Goal: Information Seeking & Learning: Learn about a topic

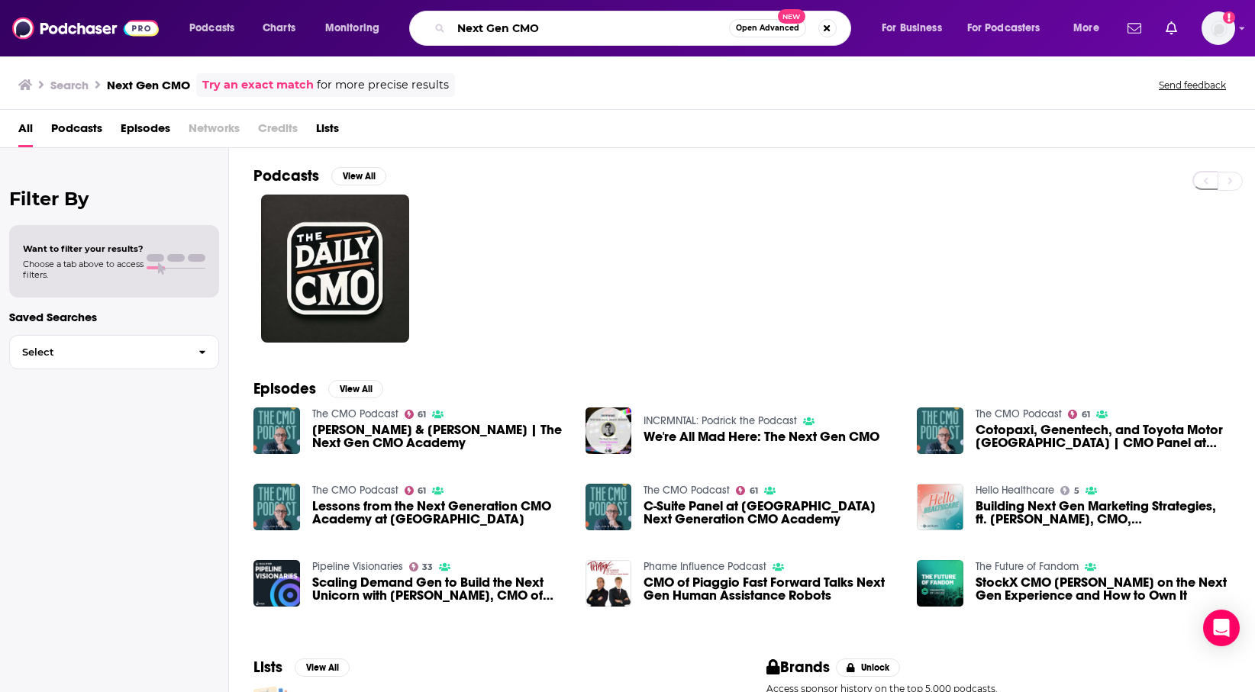
click at [598, 25] on input "Next Gen CMO" at bounding box center [590, 28] width 278 height 24
type input "[PERSON_NAME]"
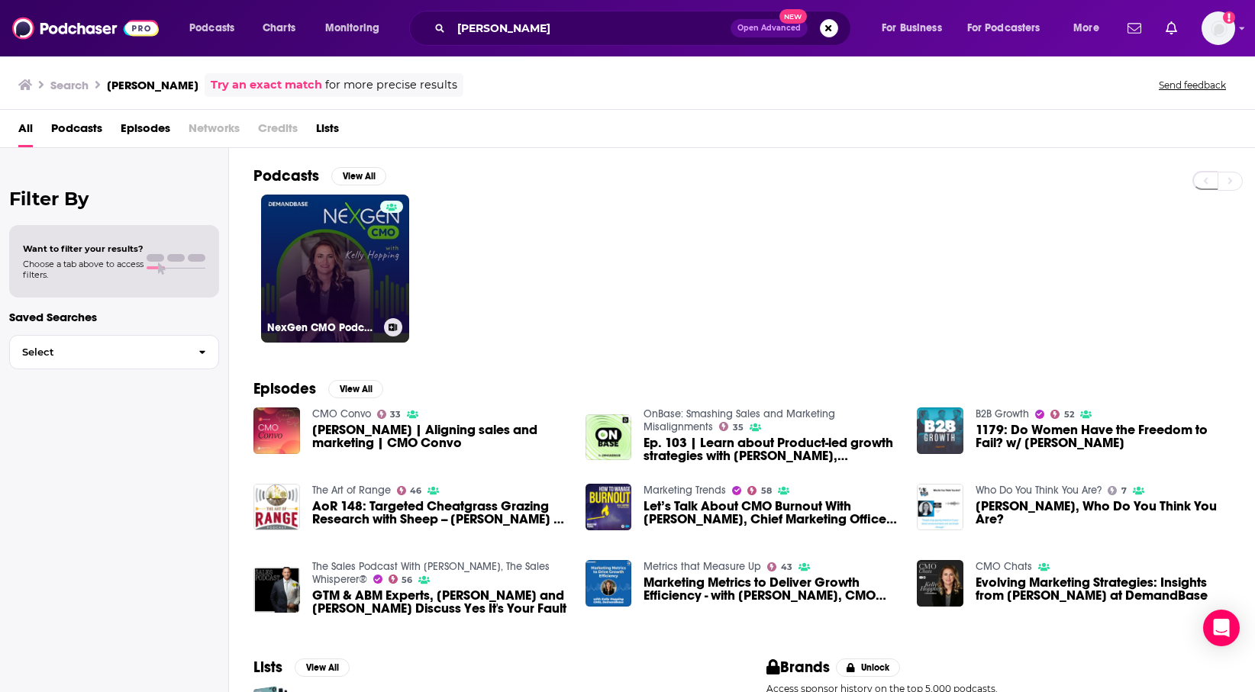
click at [302, 256] on link "NexGen CMO Podcast" at bounding box center [335, 269] width 148 height 148
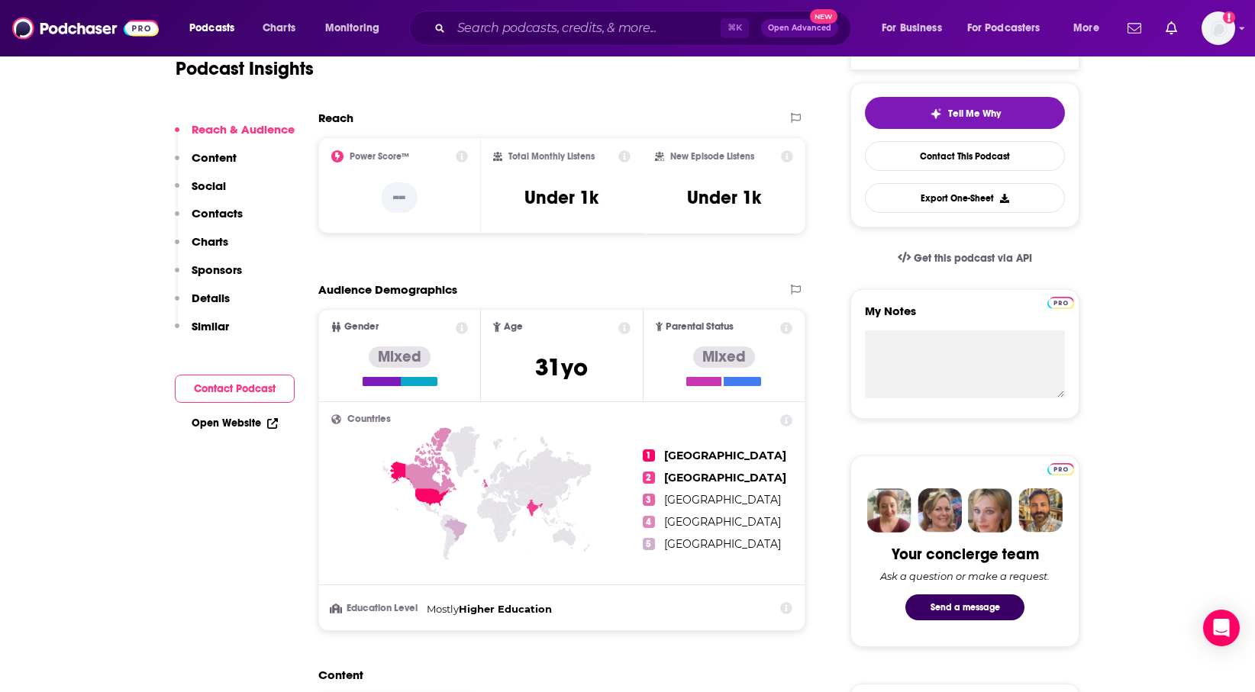
scroll to position [325, 0]
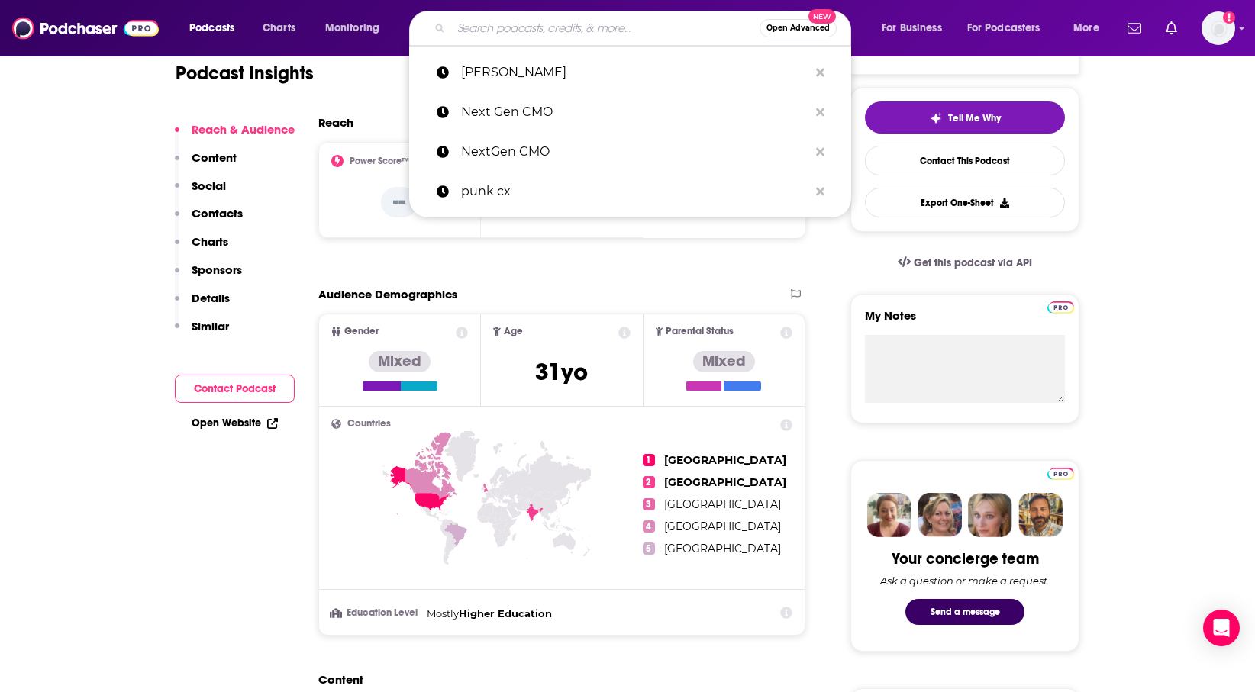
click at [555, 21] on input "Search podcasts, credits, & more..." at bounding box center [605, 28] width 308 height 24
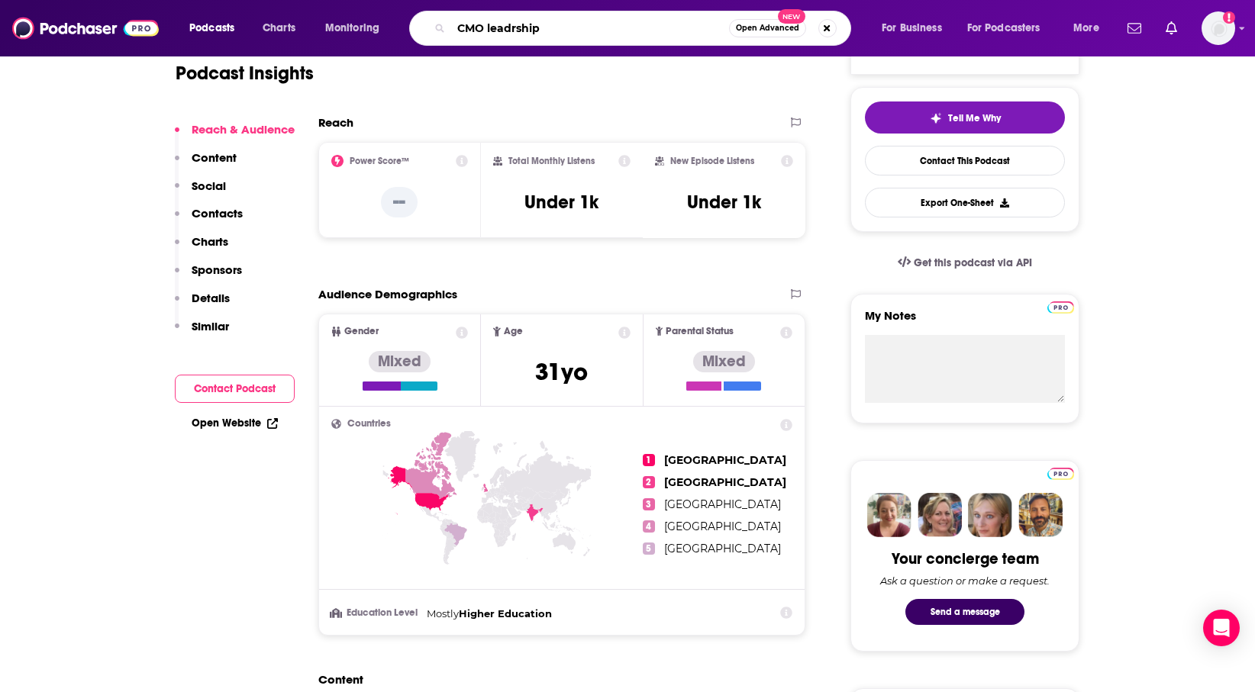
type input "CMO leadrship"
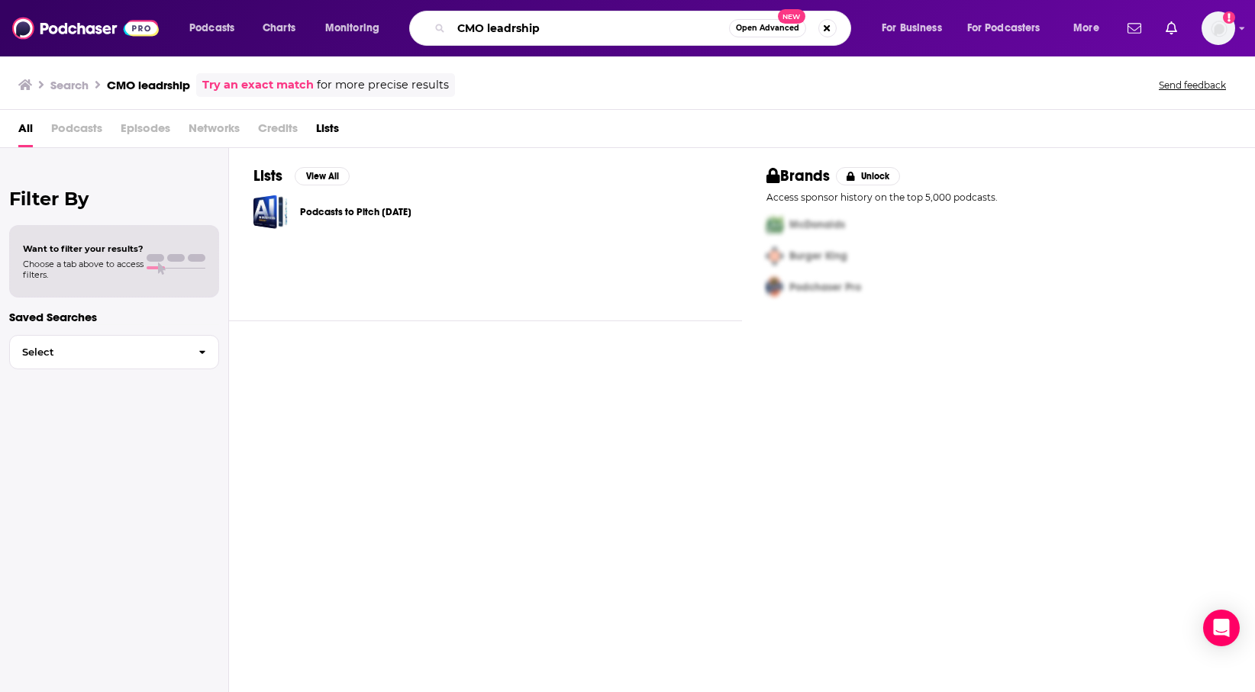
drag, startPoint x: 547, startPoint y: 30, endPoint x: 423, endPoint y: 30, distance: 123.7
click at [423, 30] on div "CMO leadrship Open Advanced New" at bounding box center [630, 28] width 442 height 35
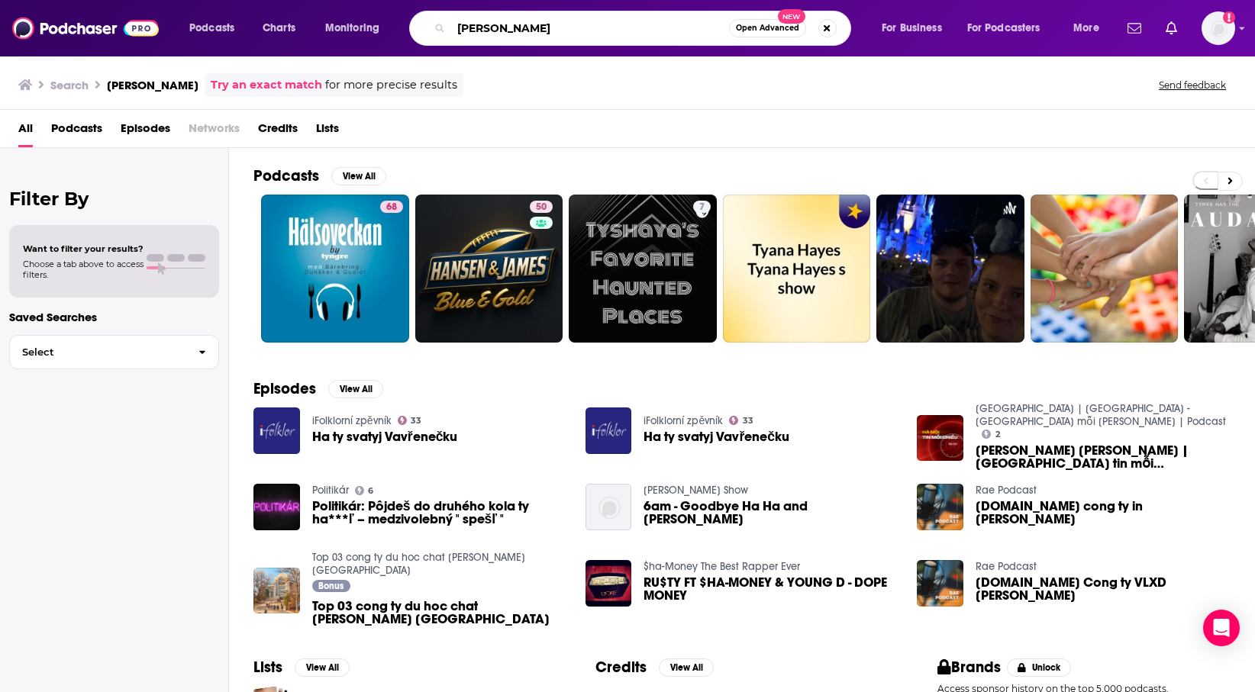
click at [630, 37] on input "[PERSON_NAME]" at bounding box center [590, 28] width 278 height 24
type input "[PERSON_NAME]"
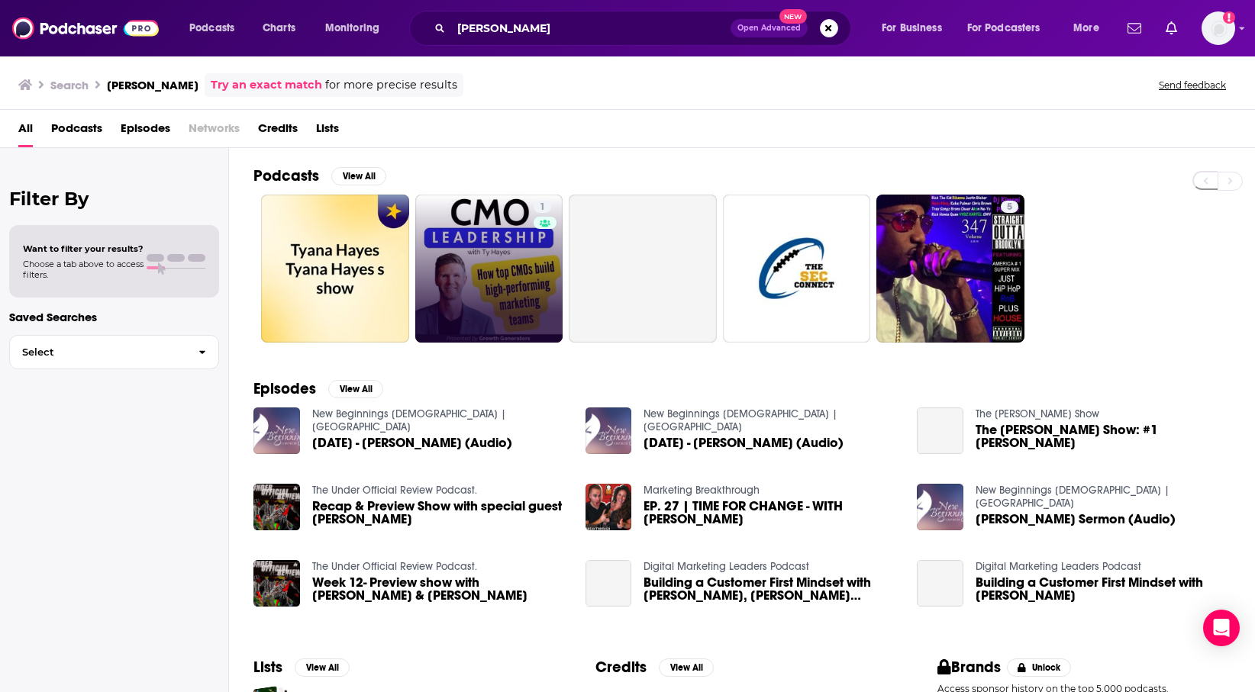
click at [465, 246] on link "1" at bounding box center [489, 269] width 148 height 148
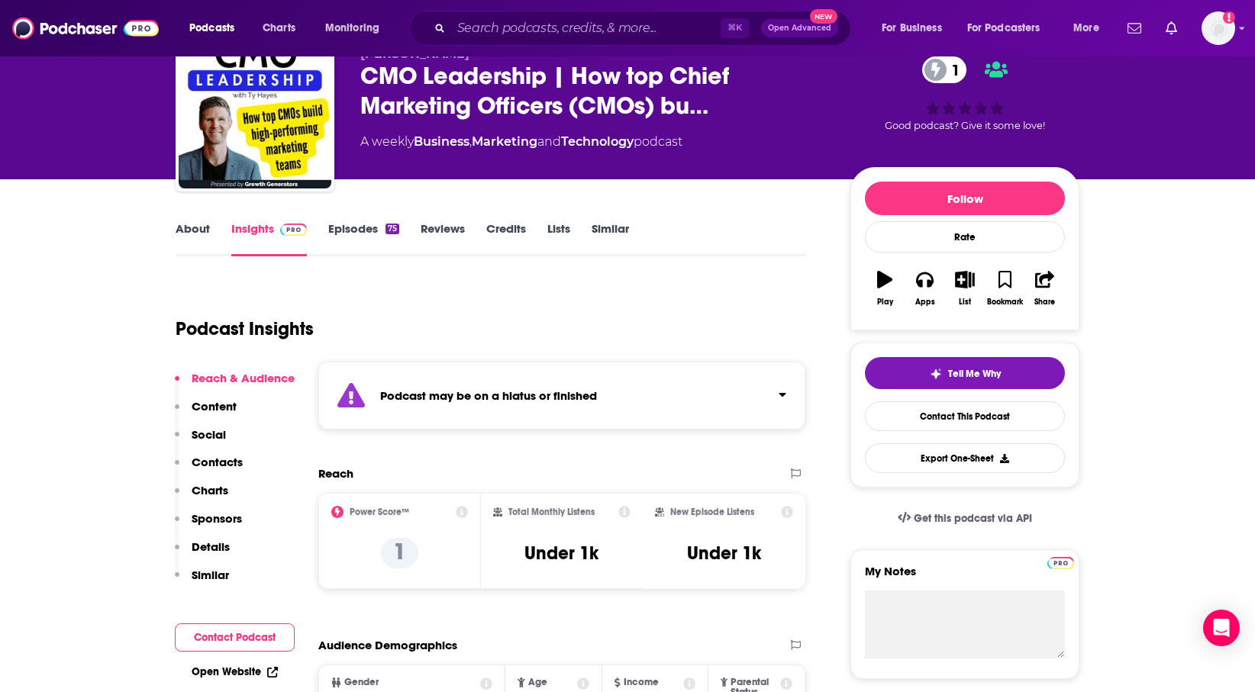
scroll to position [417, 0]
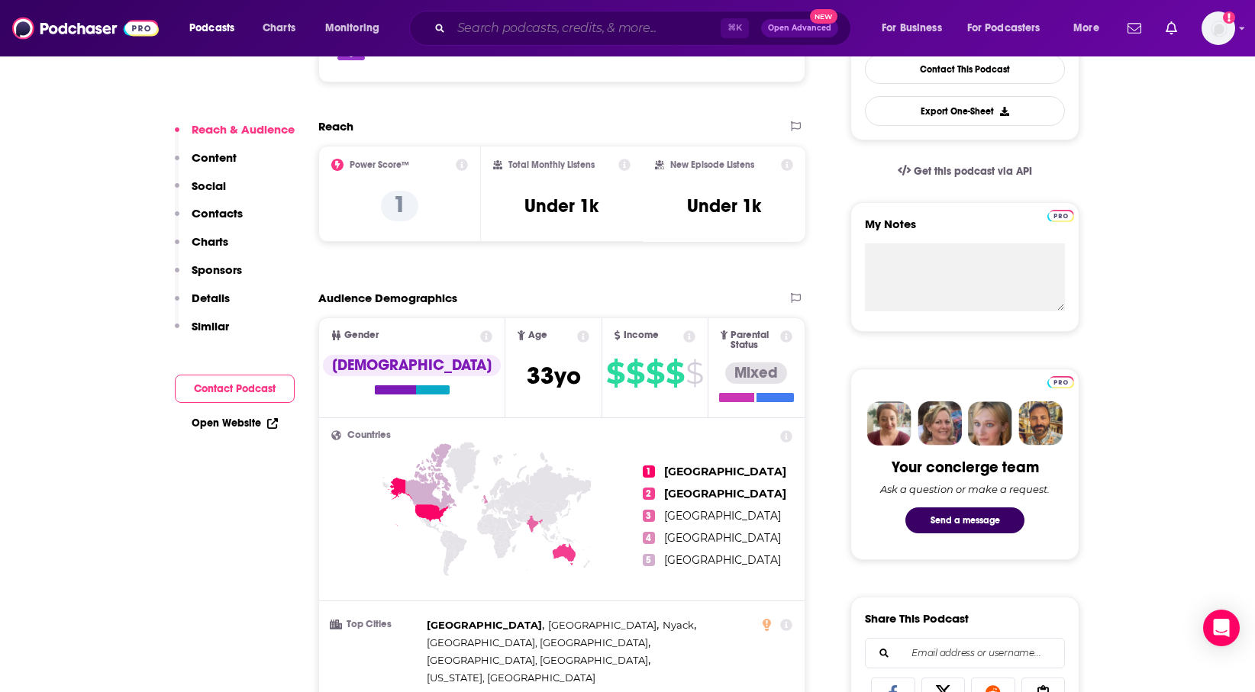
click at [637, 16] on input "Search podcasts, credits, & more..." at bounding box center [585, 28] width 269 height 24
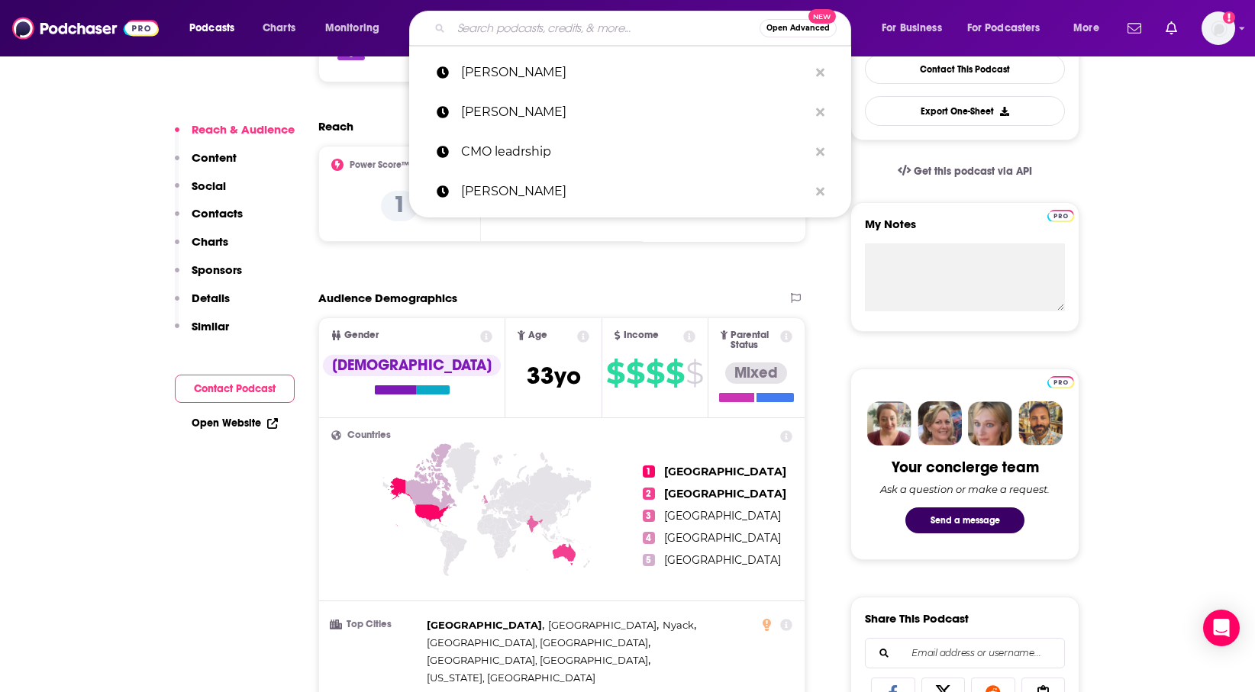
paste input "Building Better CMOs and Marketing Leaders"
type input "Building Better CMOs and Marketing Leaders"
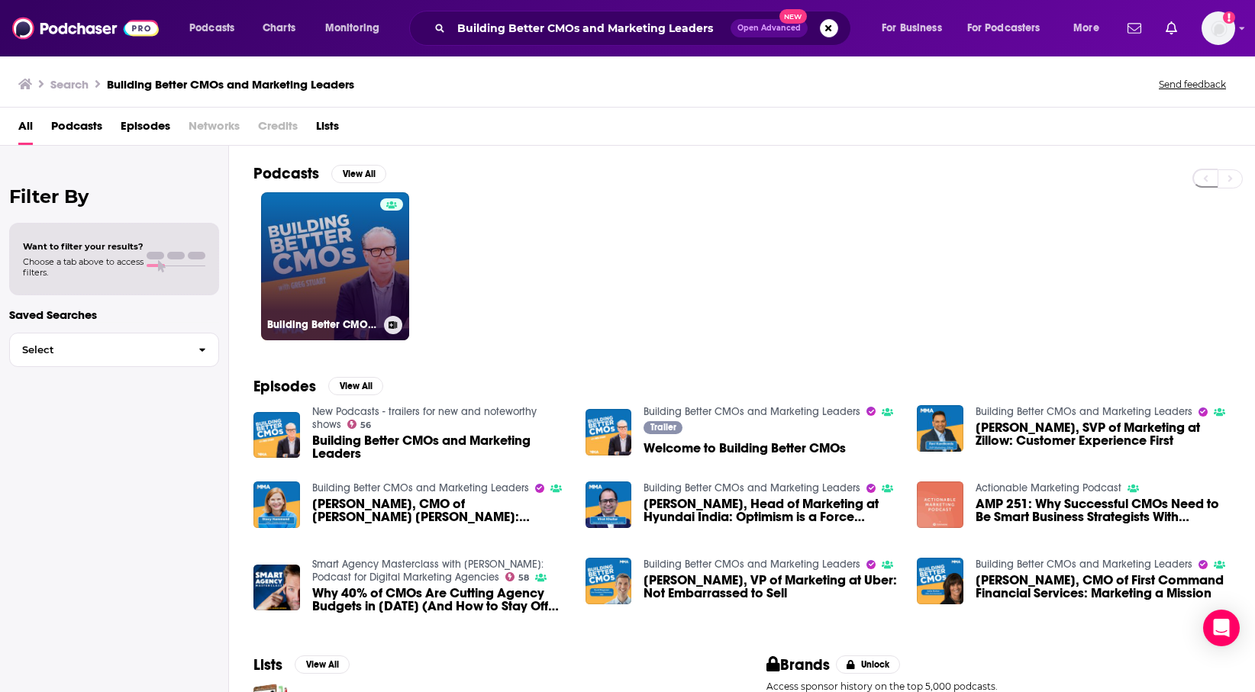
click at [376, 249] on link "Building Better CMOs and Marketing Leaders" at bounding box center [335, 266] width 148 height 148
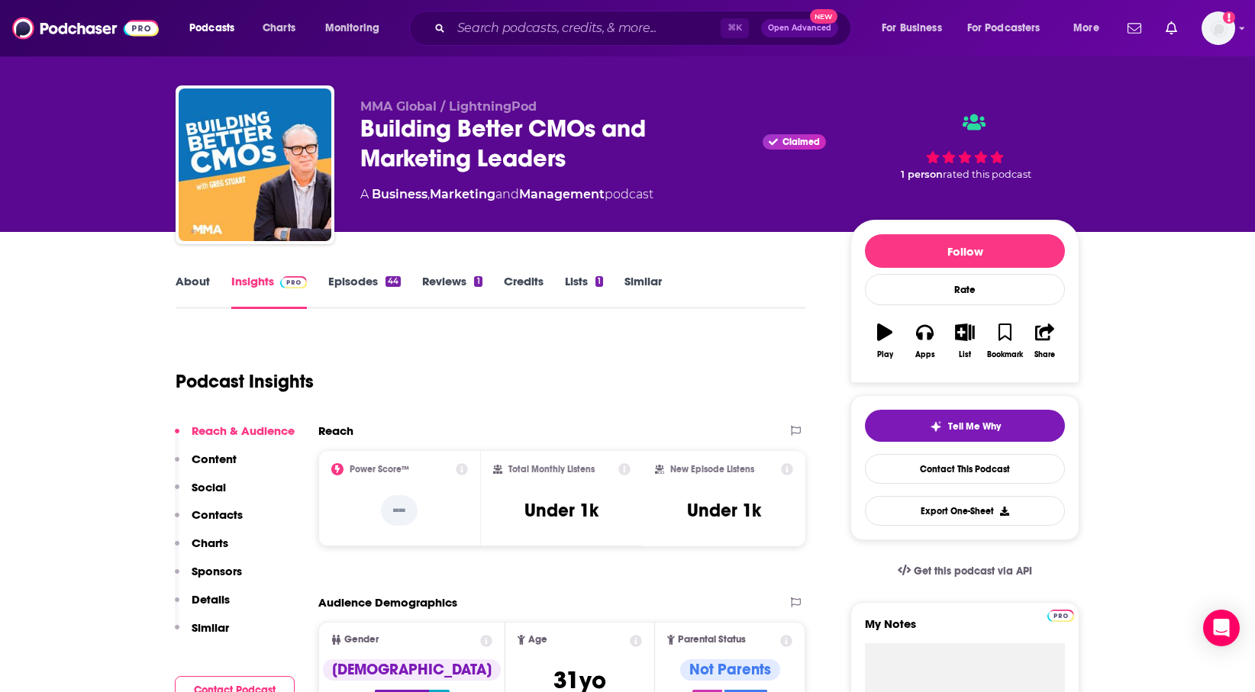
scroll to position [25, 0]
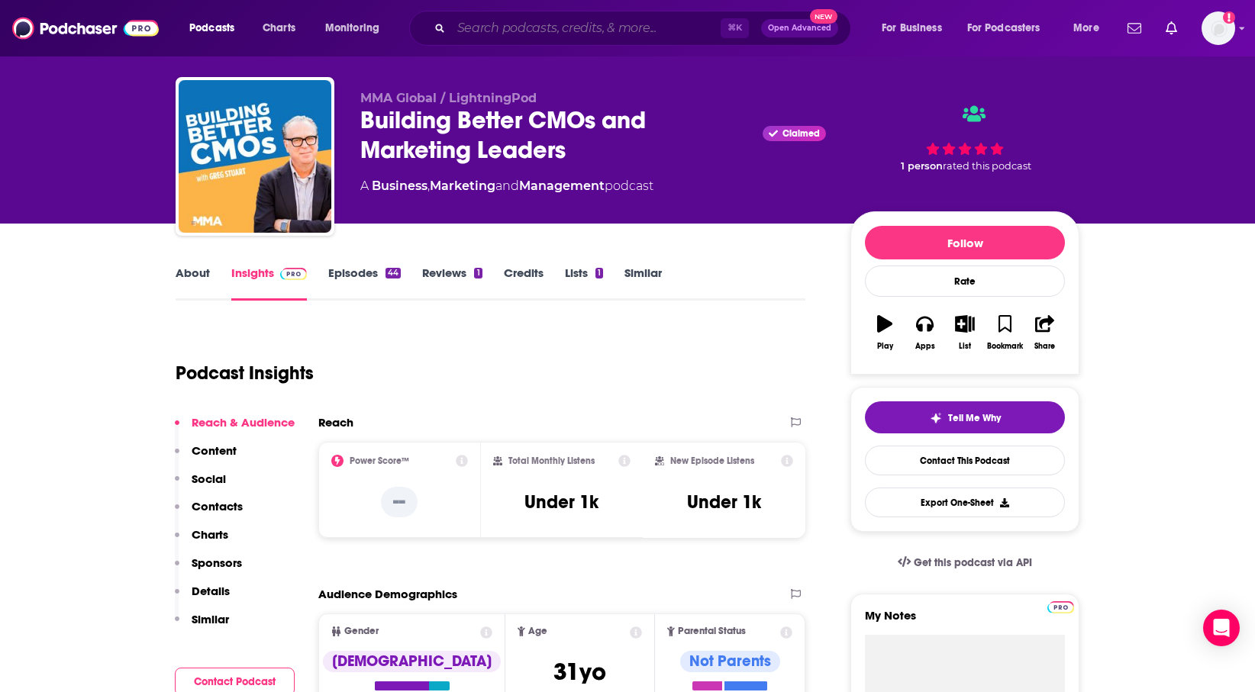
click at [618, 29] on input "Search podcasts, credits, & more..." at bounding box center [585, 28] width 269 height 24
paste input "The CMO Connect"
type input "The CMO Connect"
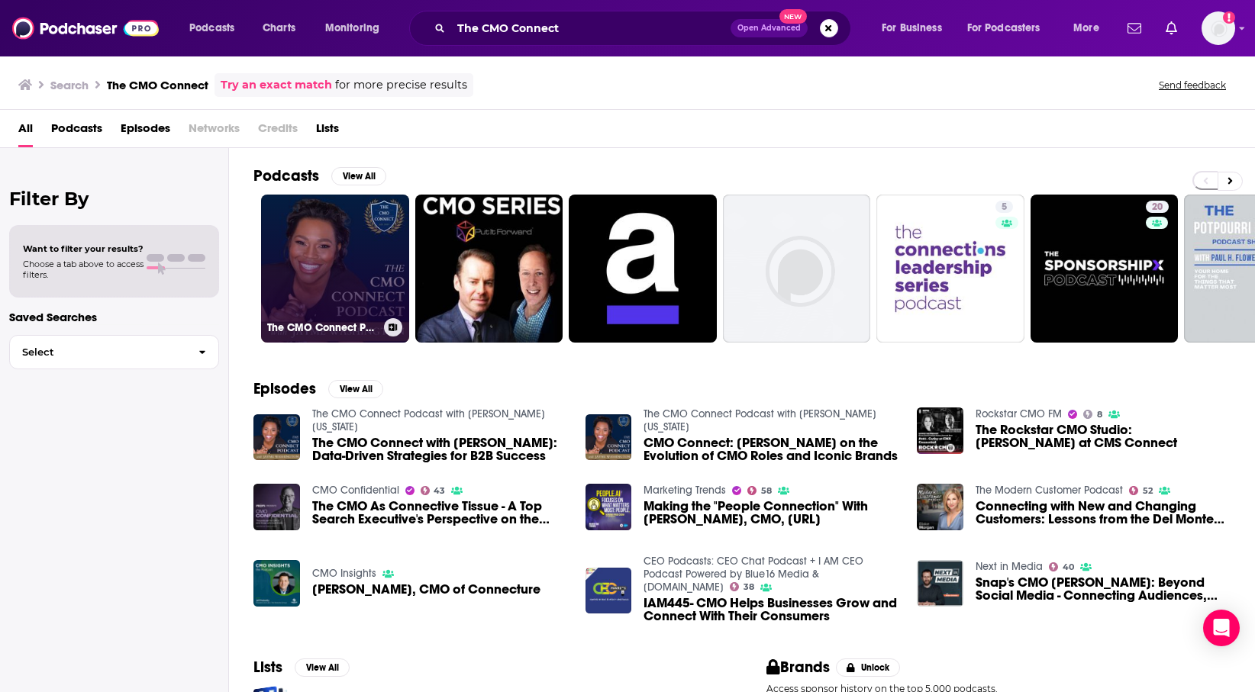
click at [370, 260] on link "The CMO Connect Podcast with [PERSON_NAME][US_STATE]" at bounding box center [335, 269] width 148 height 148
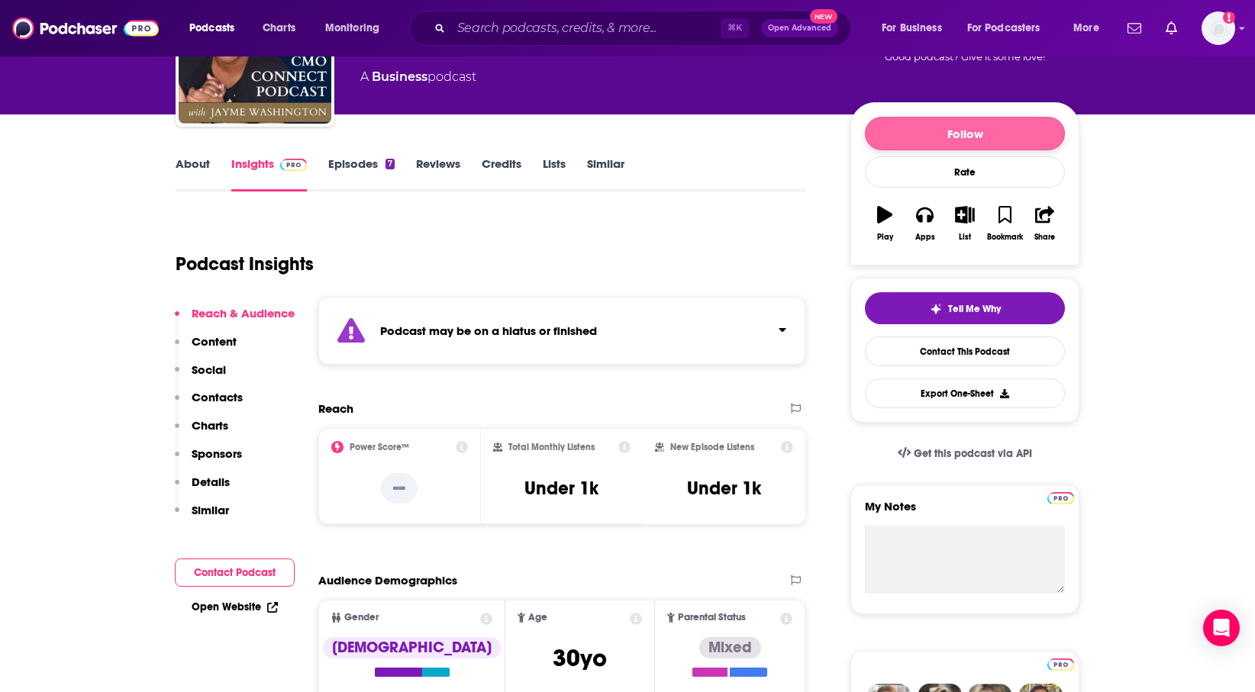
scroll to position [241, 0]
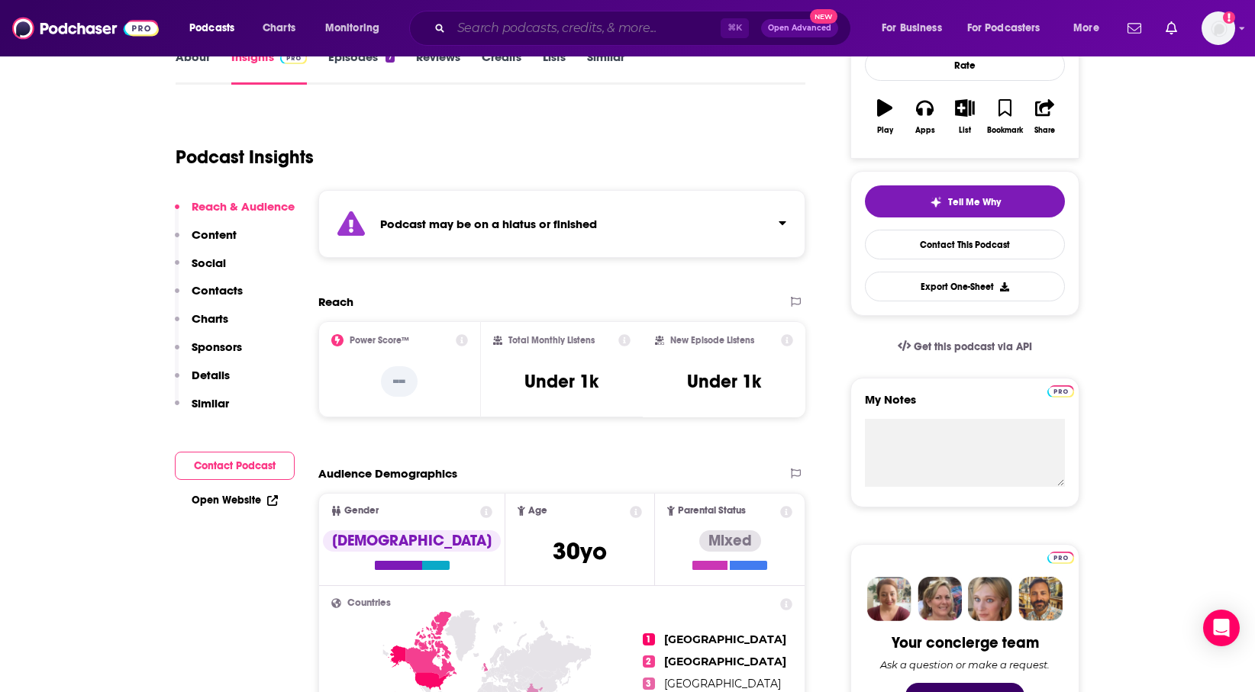
click at [570, 34] on input "Search podcasts, credits, & more..." at bounding box center [585, 28] width 269 height 24
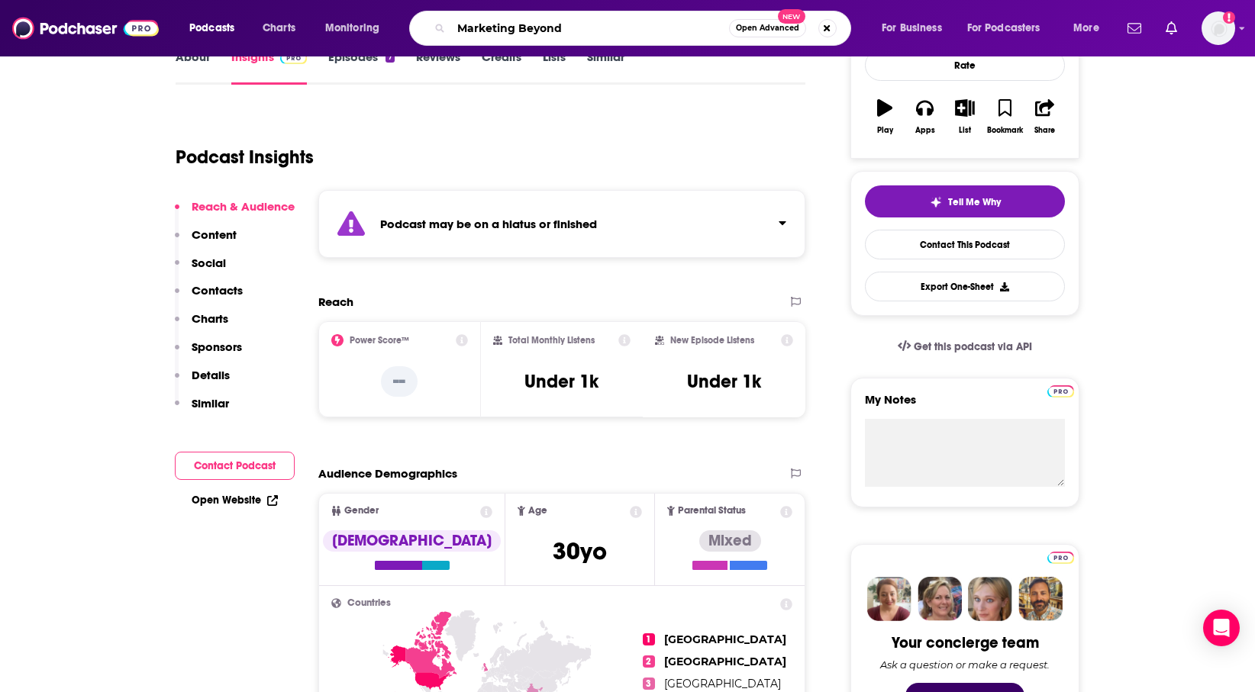
type input "Marketing Beyond"
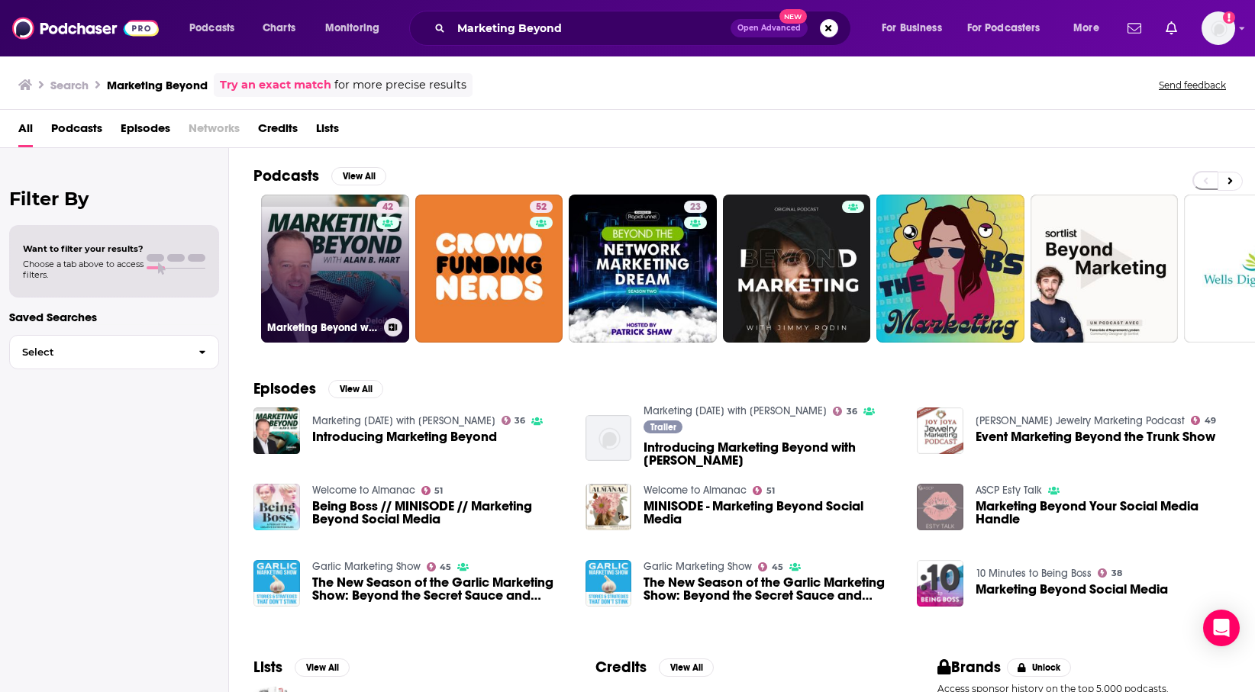
click at [331, 214] on link "42 Marketing Beyond with [PERSON_NAME]" at bounding box center [335, 269] width 148 height 148
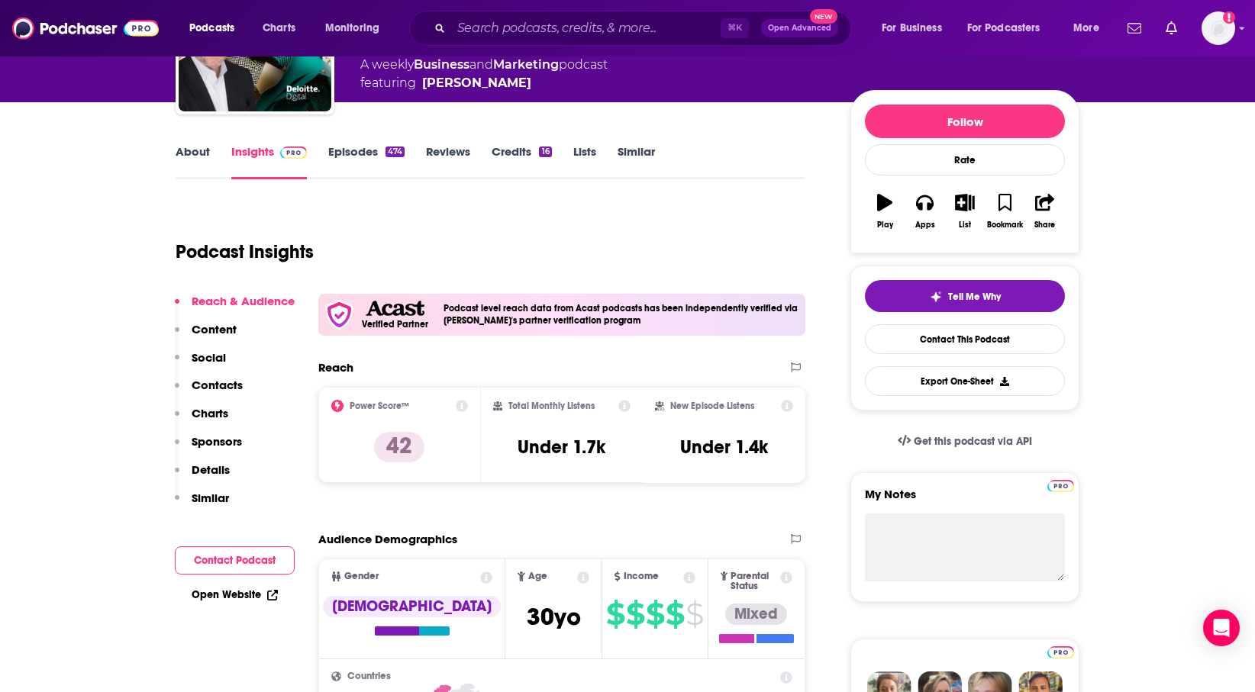
scroll to position [150, 0]
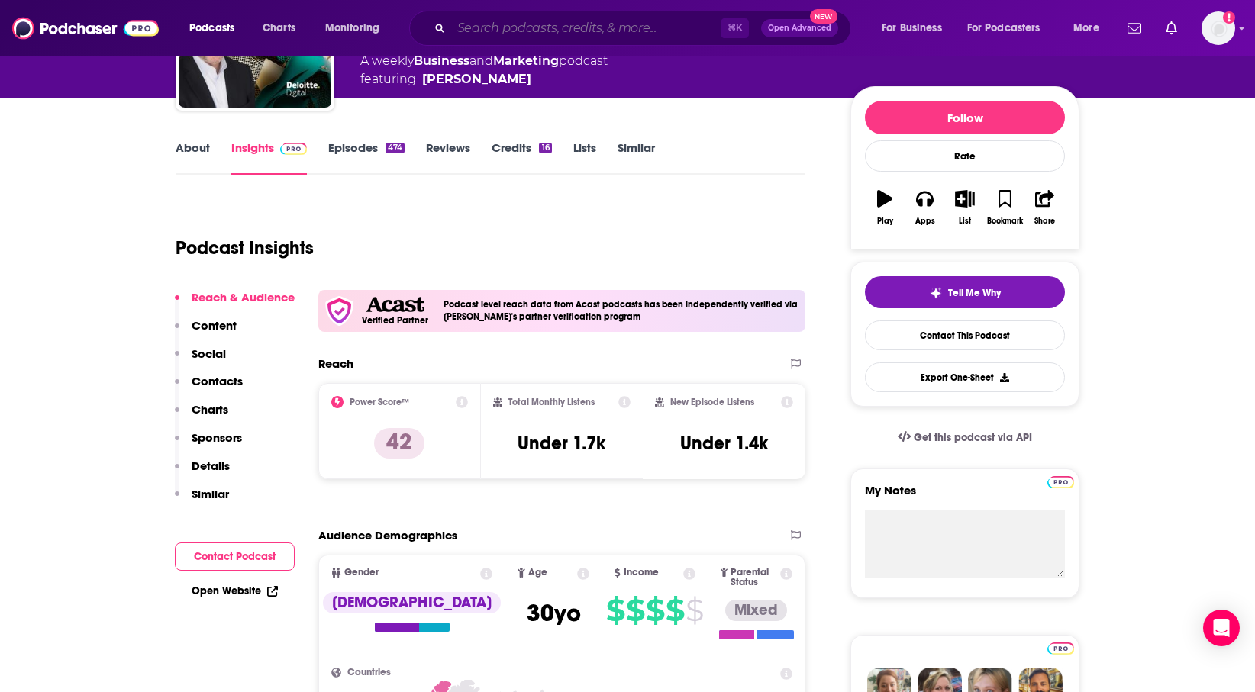
click at [597, 27] on input "Search podcasts, credits, & more..." at bounding box center [585, 28] width 269 height 24
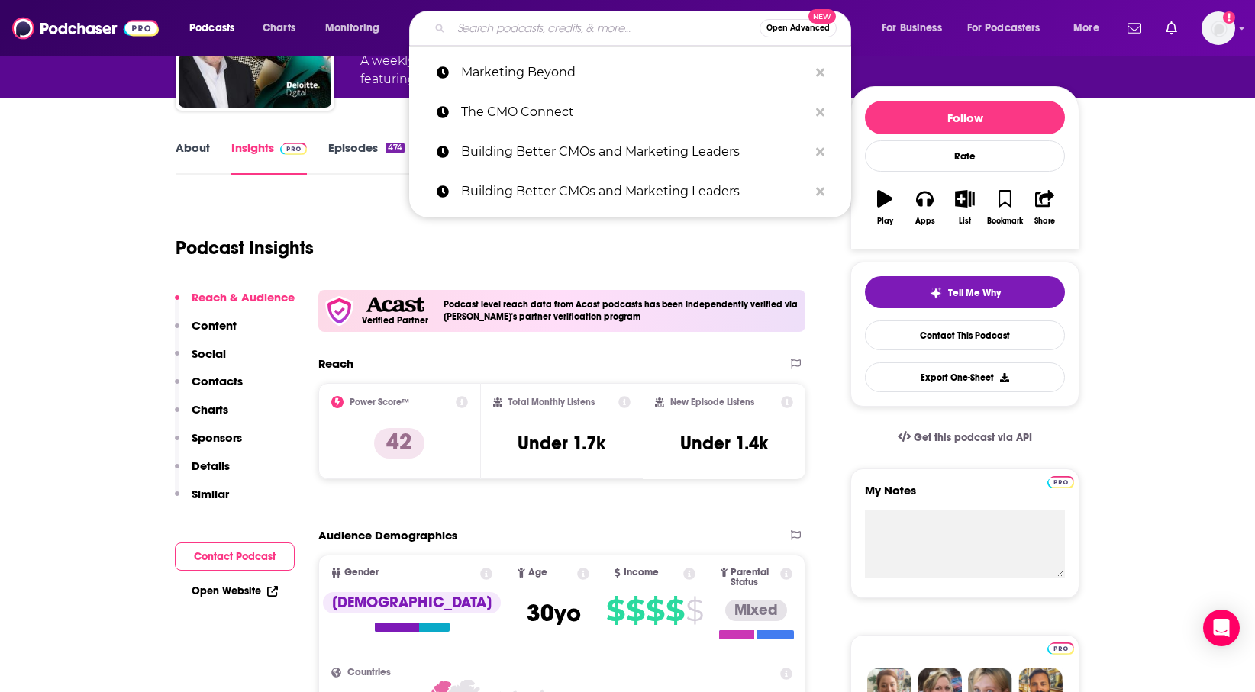
paste input "Behind the Numbers"
type input "Behind the Numbers"
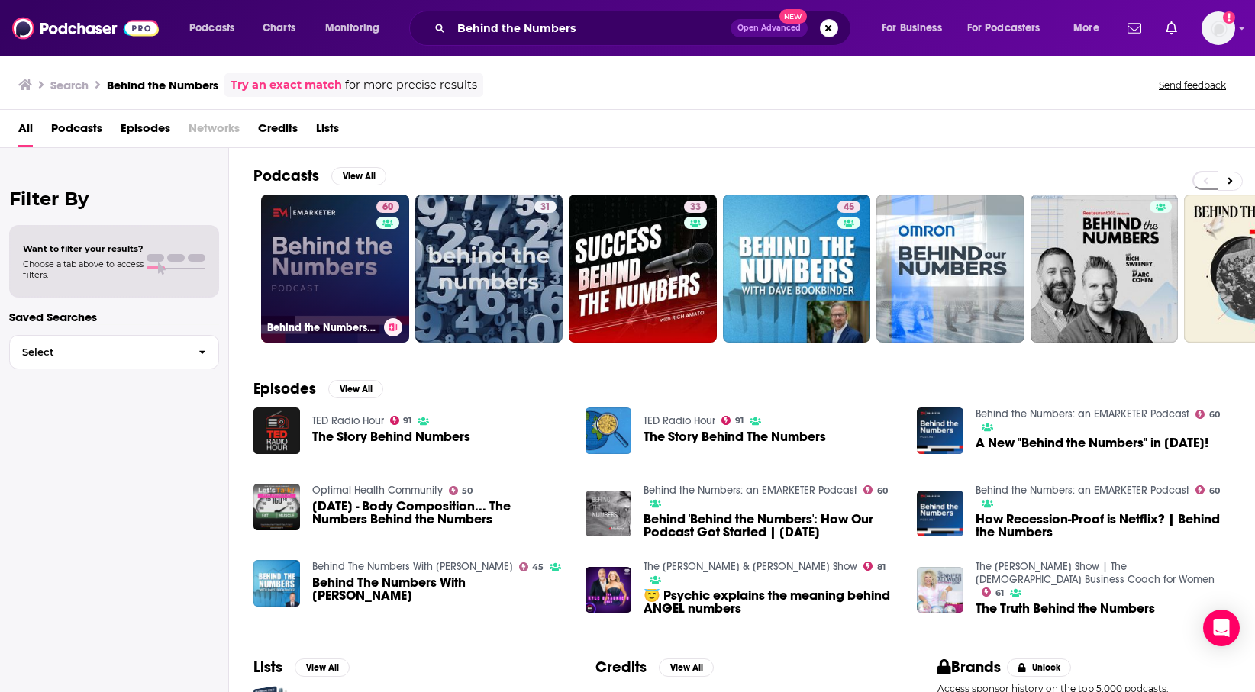
click at [365, 304] on link "60 Behind the Numbers: an EMARKETER Podcast" at bounding box center [335, 269] width 148 height 148
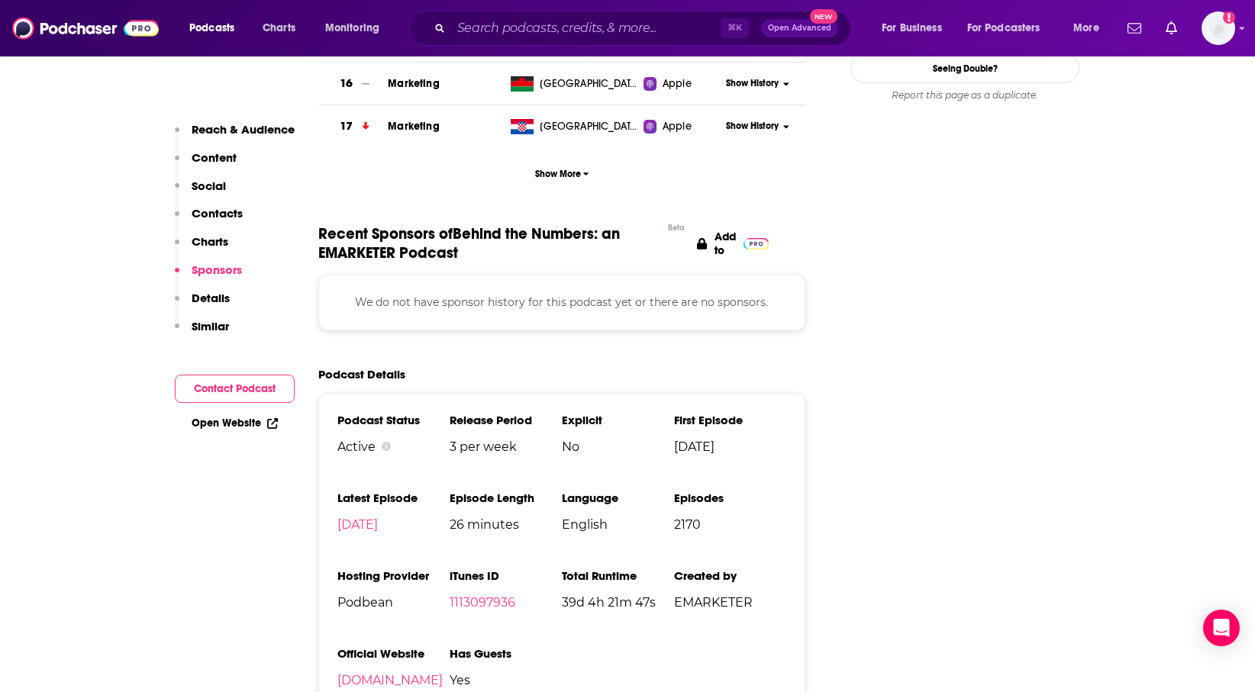
scroll to position [1866, 0]
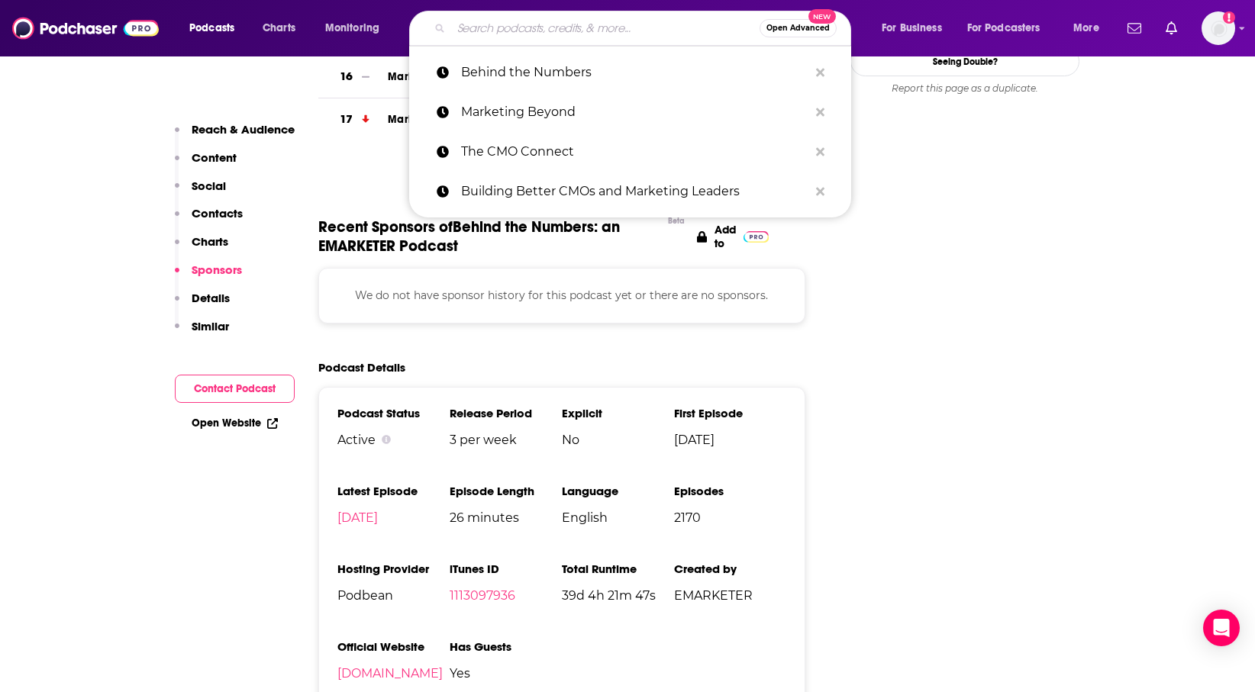
click at [645, 27] on input "Search podcasts, credits, & more..." at bounding box center [605, 28] width 308 height 24
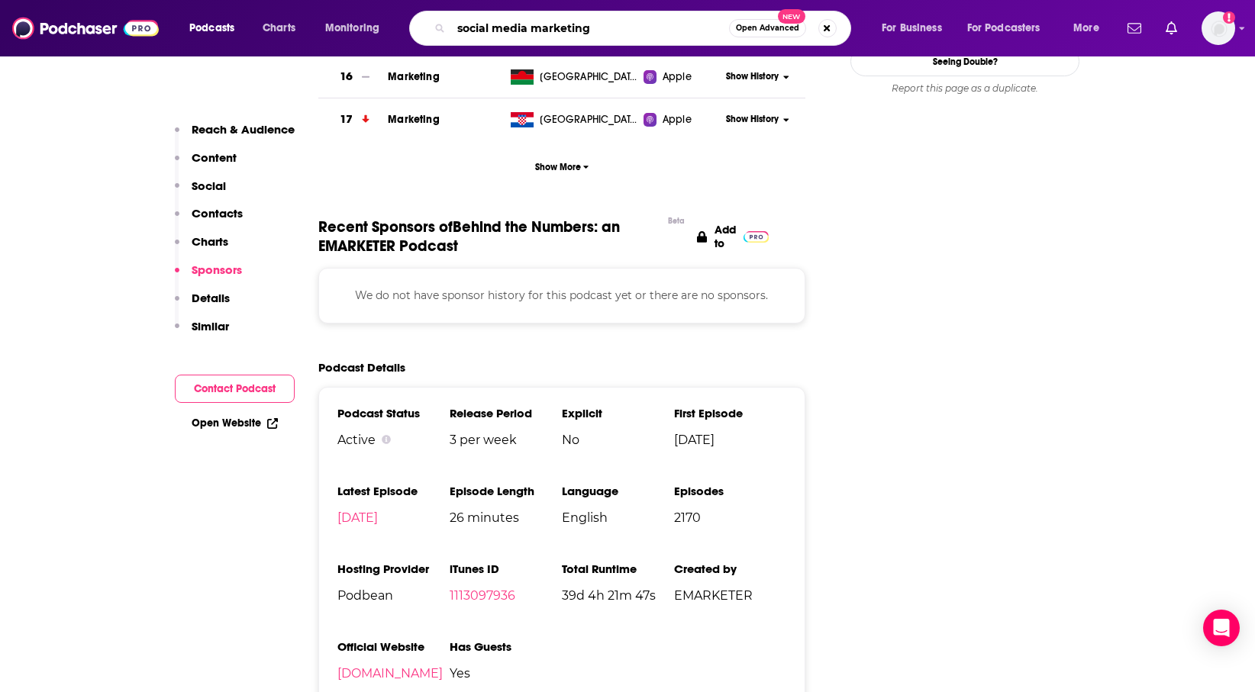
type input "social media marketing"
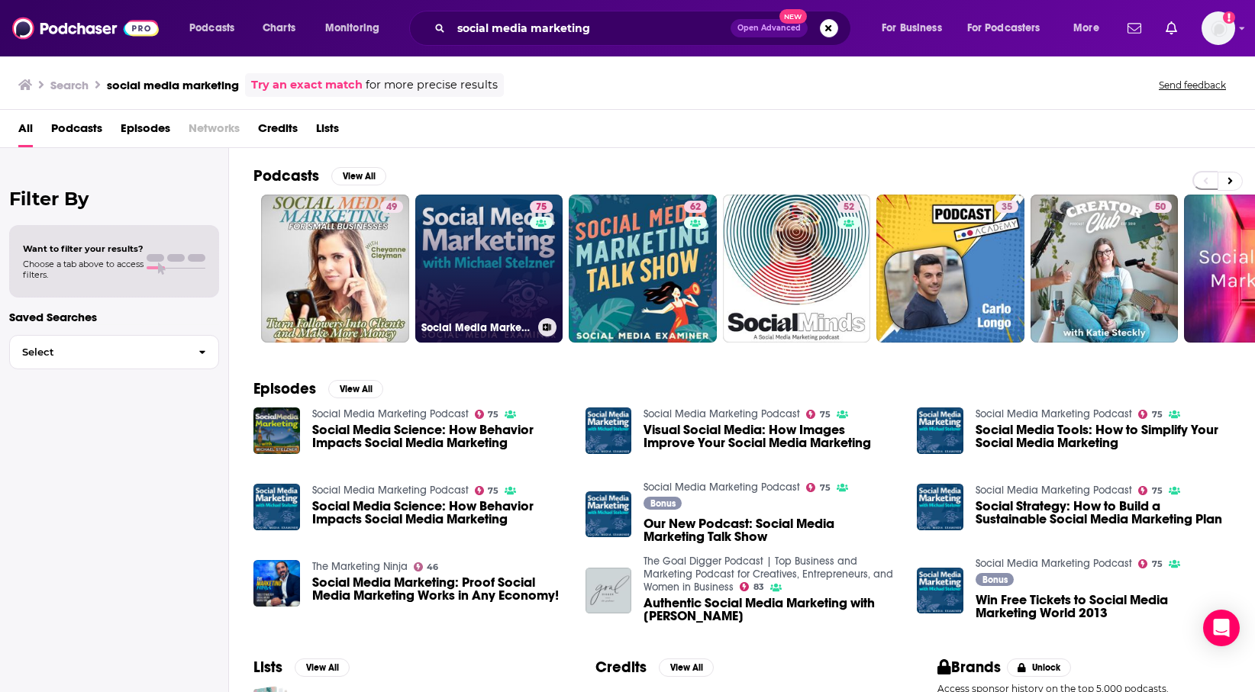
click at [486, 243] on link "75 Social Media Marketing Podcast" at bounding box center [489, 269] width 148 height 148
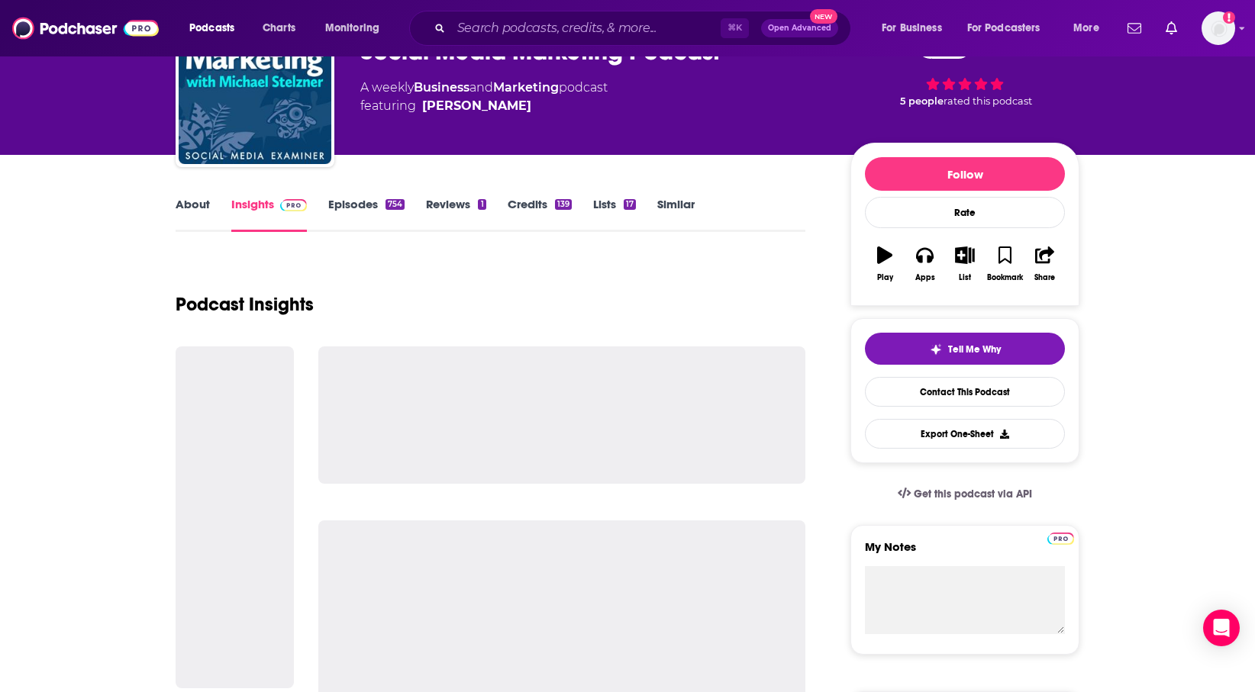
scroll to position [153, 0]
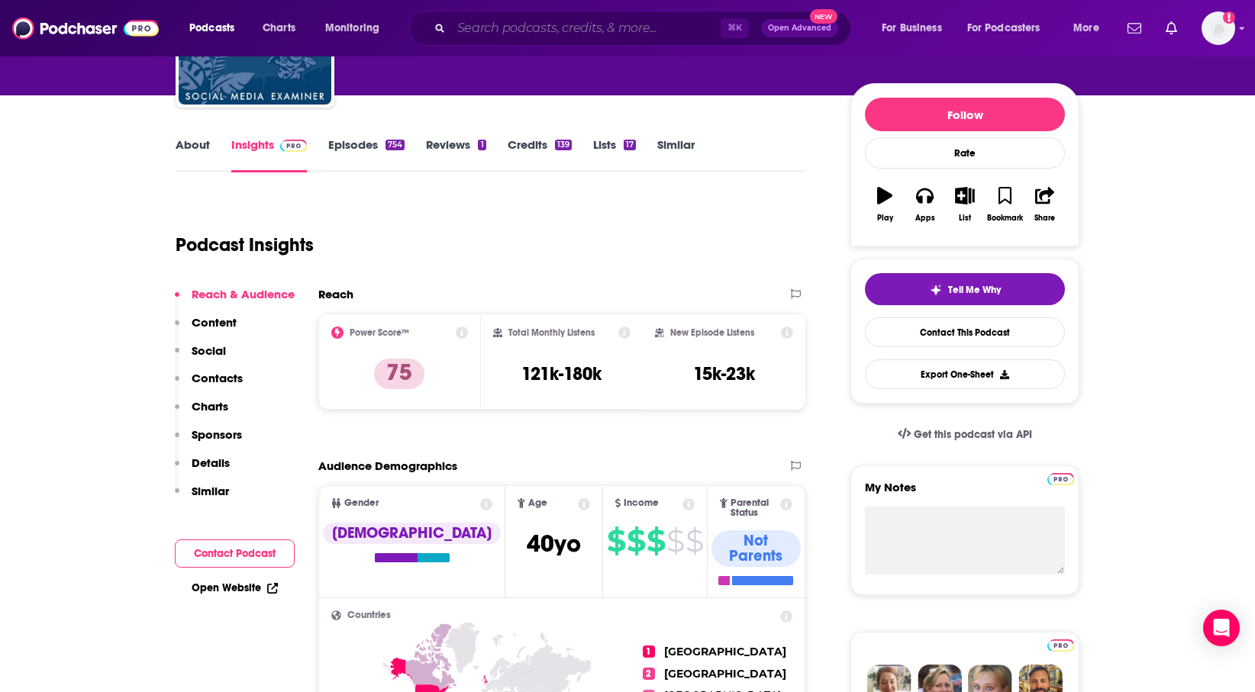
click at [678, 31] on input "Search podcasts, credits, & more..." at bounding box center [585, 28] width 269 height 24
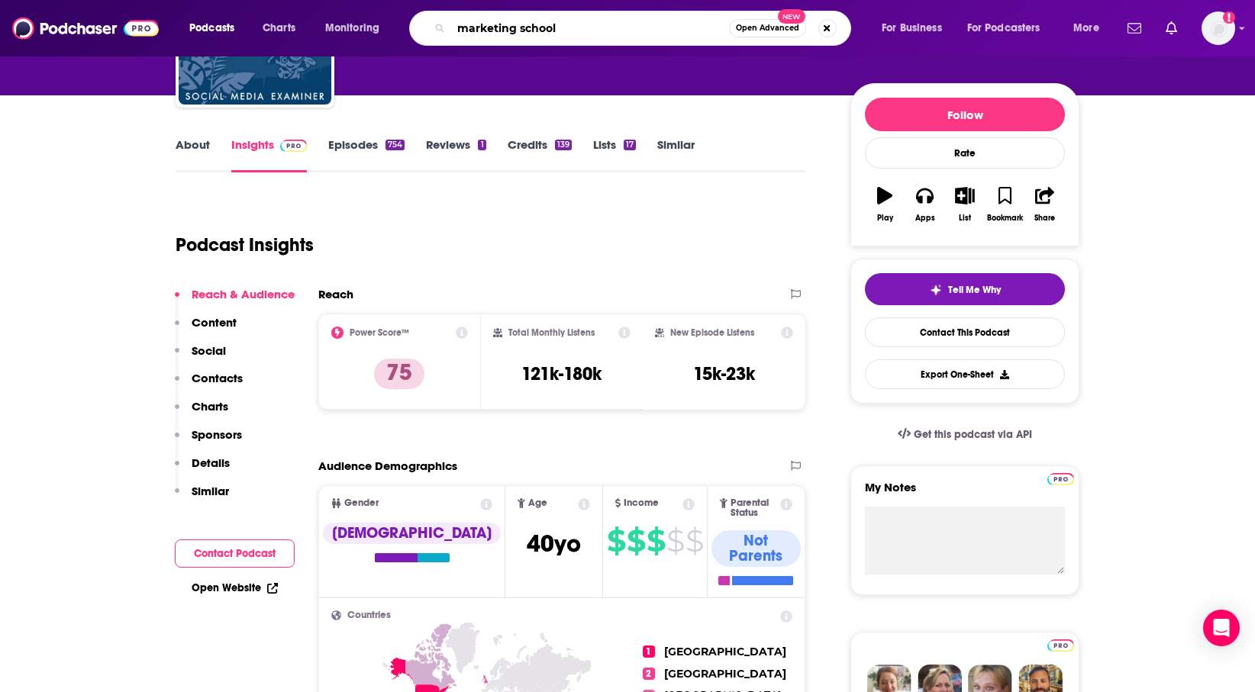
type input "marketing school"
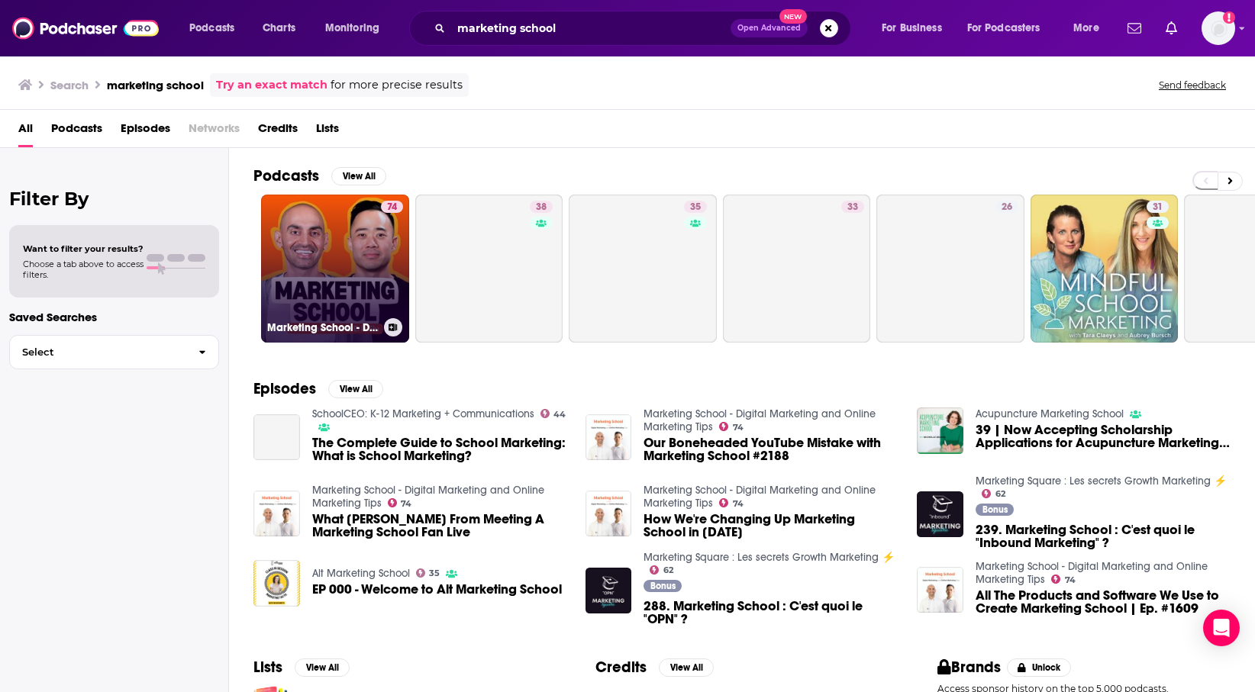
click at [357, 305] on link "74 Marketing School - Digital Marketing and Online Marketing Tips" at bounding box center [335, 269] width 148 height 148
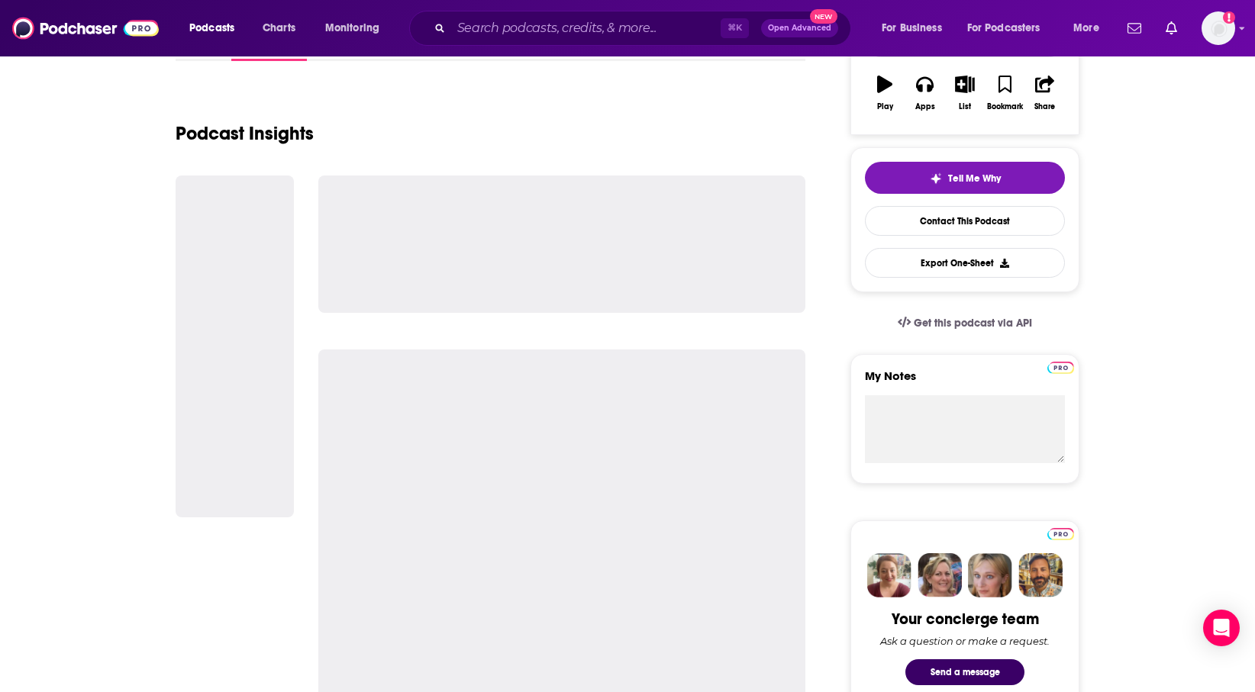
scroll to position [295, 0]
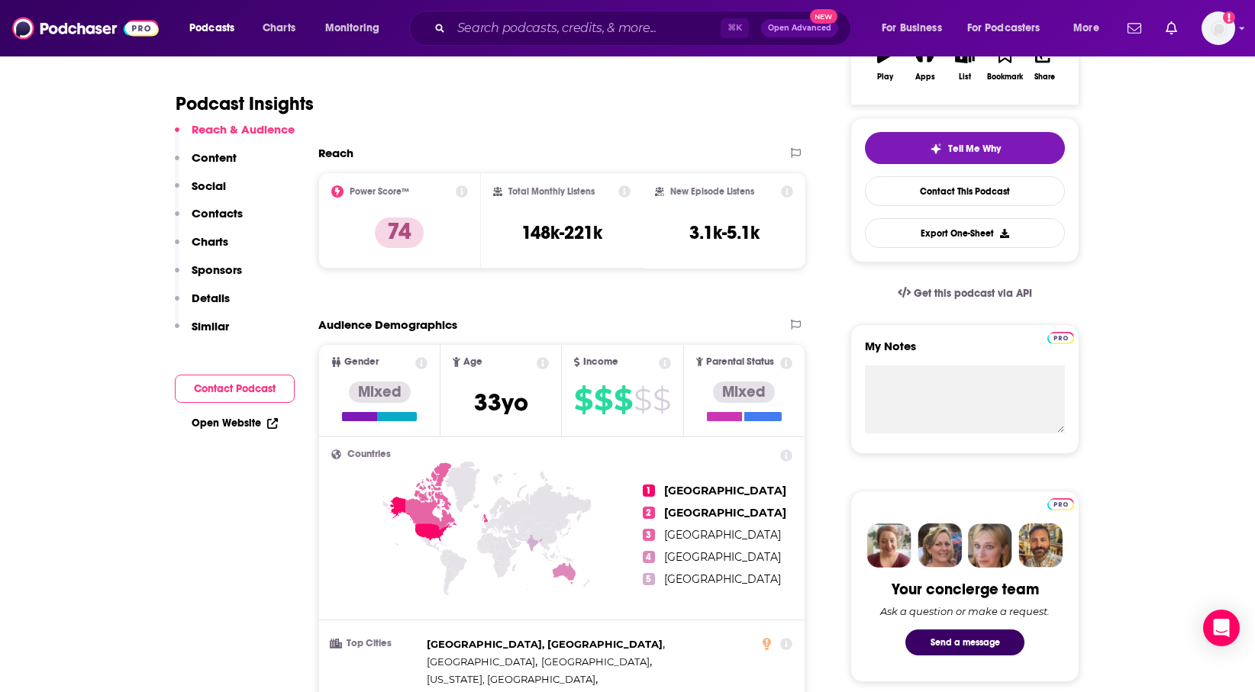
click at [600, 48] on div "Podcasts Charts Monitoring ⌘ K Open Advanced New For Business For Podcasters Mo…" at bounding box center [627, 28] width 1255 height 56
click at [600, 33] on input "Search podcasts, credits, & more..." at bounding box center [585, 28] width 269 height 24
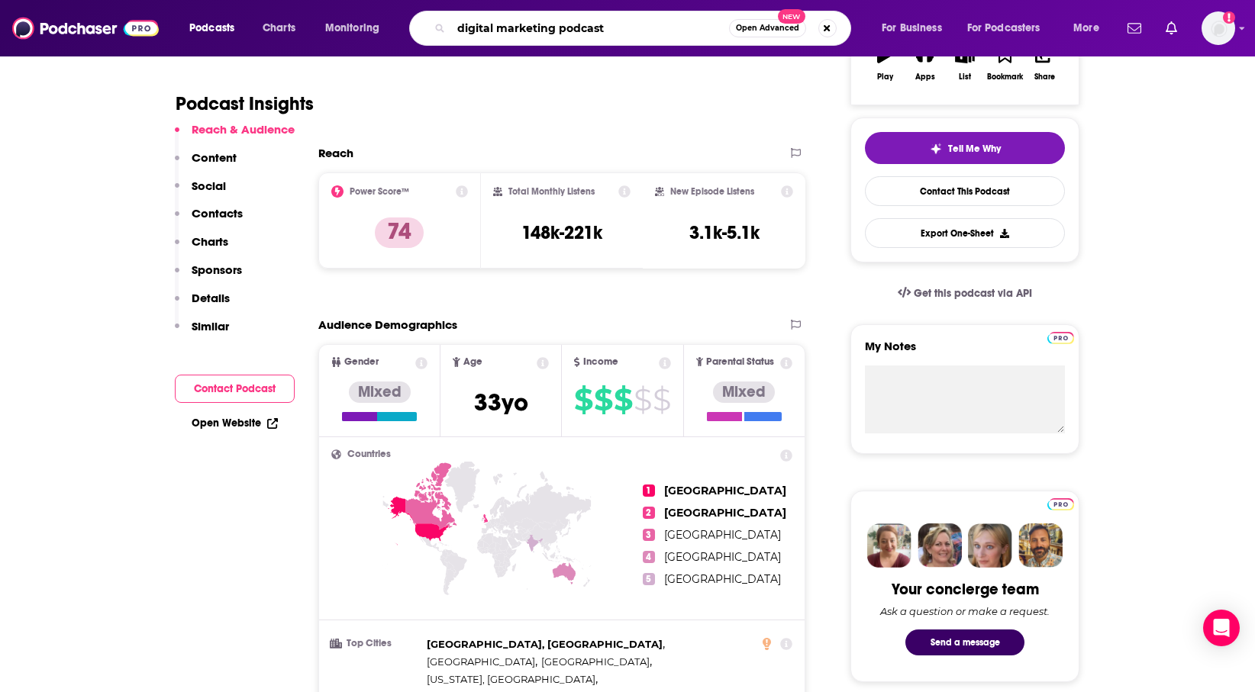
type input "digital marketing podcast"
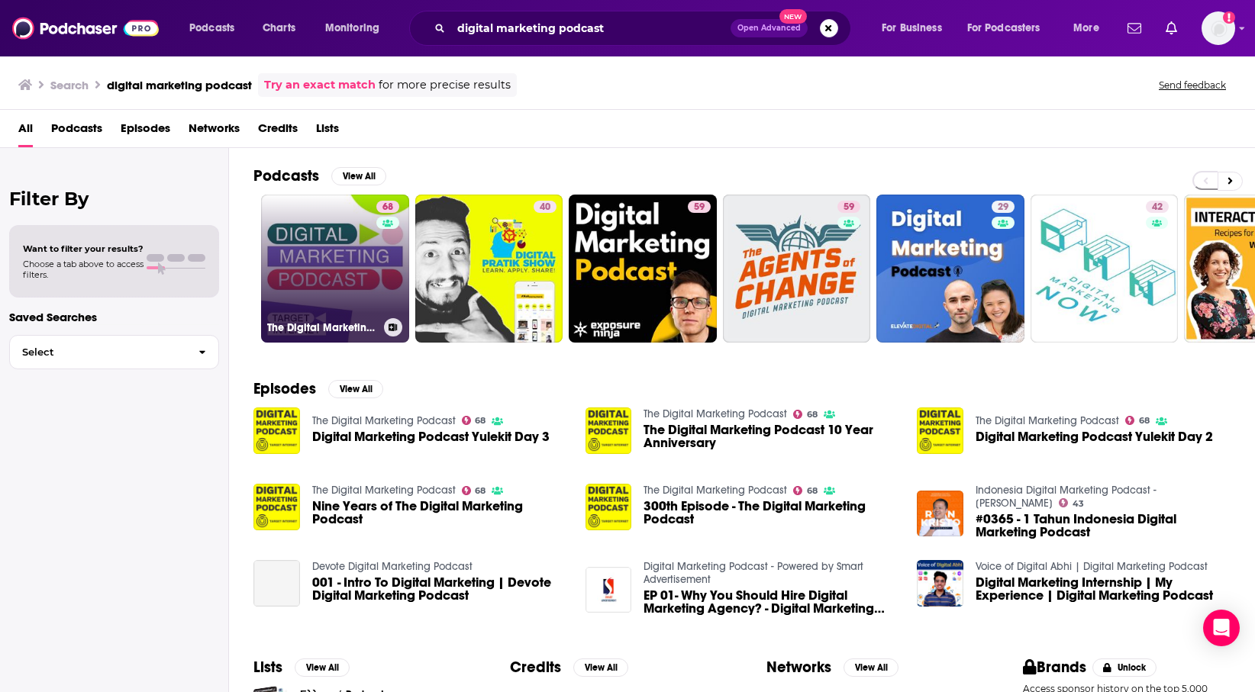
click at [321, 279] on link "68 The Digital Marketing Podcast" at bounding box center [335, 269] width 148 height 148
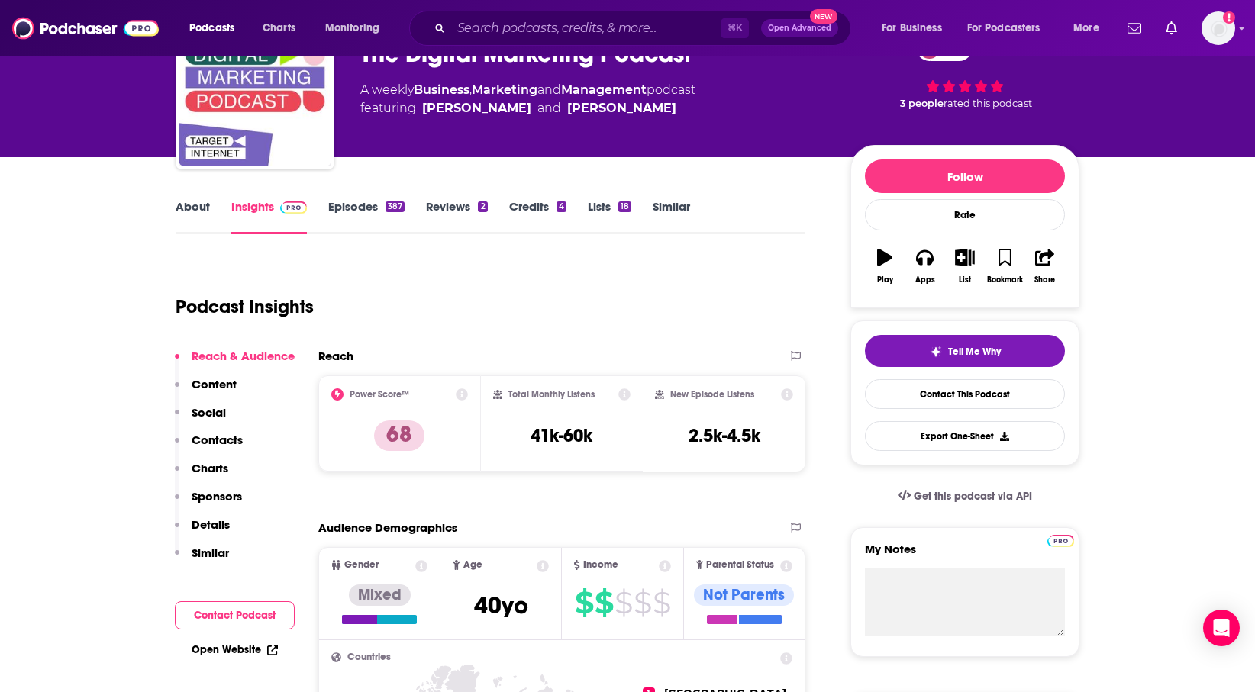
scroll to position [95, 0]
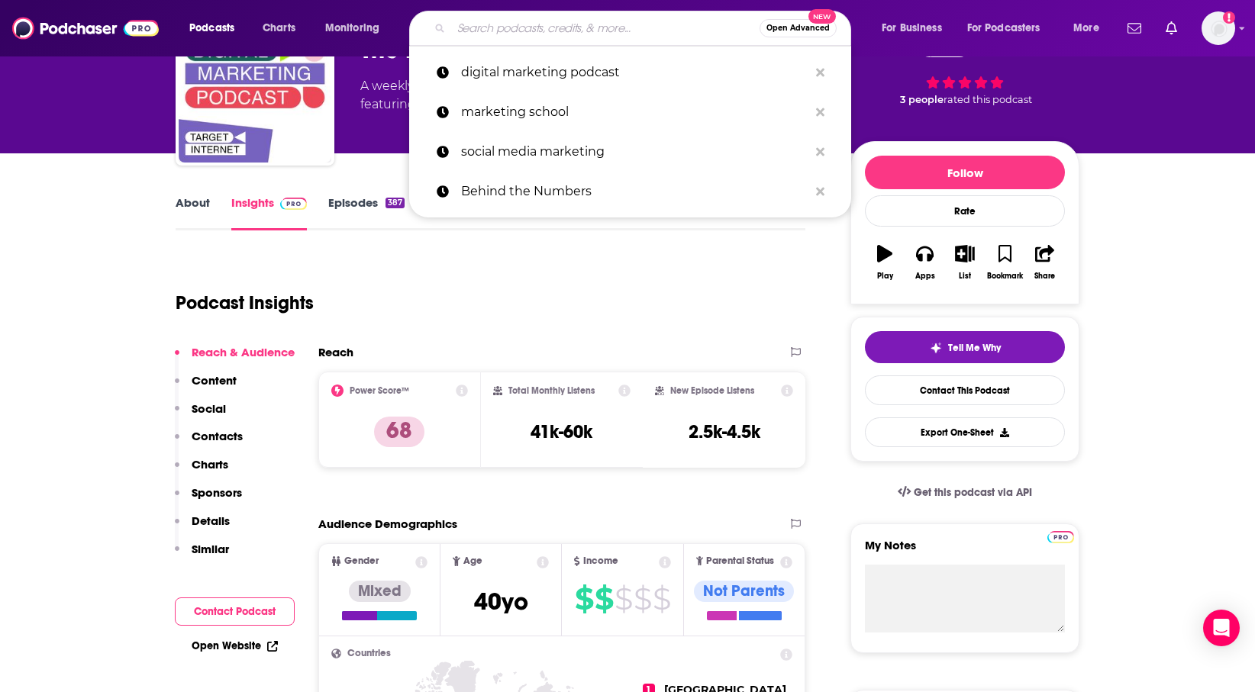
click at [621, 33] on input "Search podcasts, credits, & more..." at bounding box center [605, 28] width 308 height 24
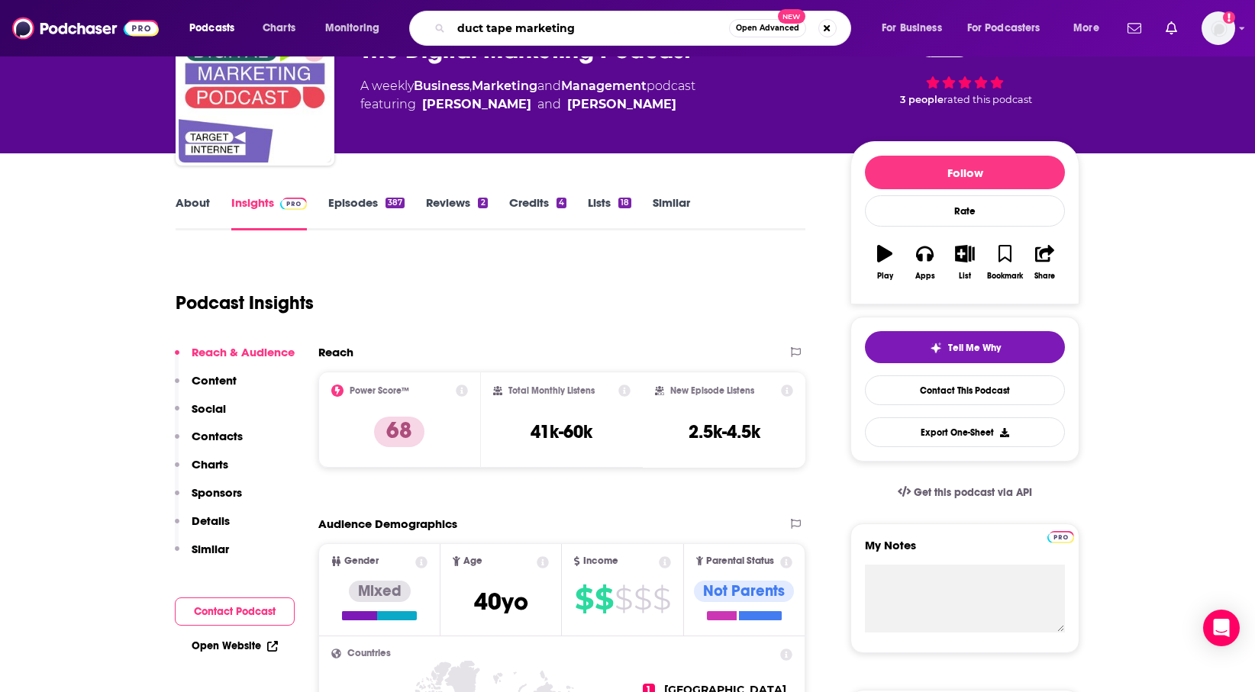
type input "duct tape marketing"
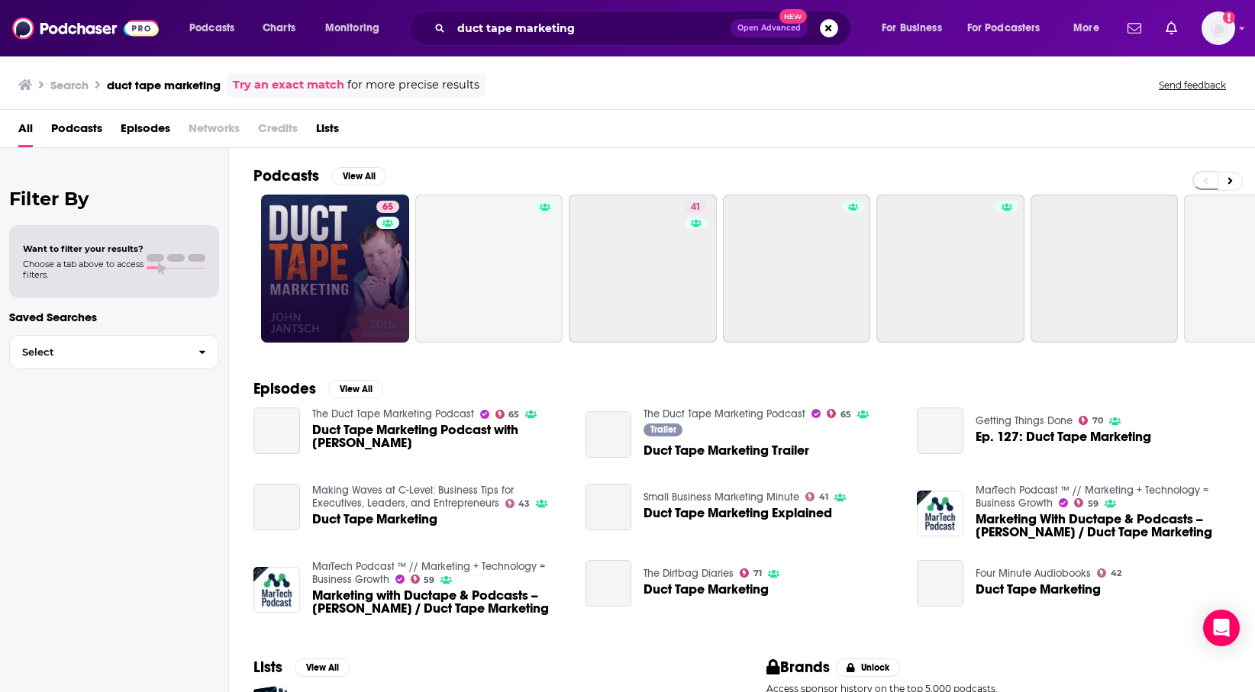
click at [278, 237] on link "65" at bounding box center [335, 269] width 148 height 148
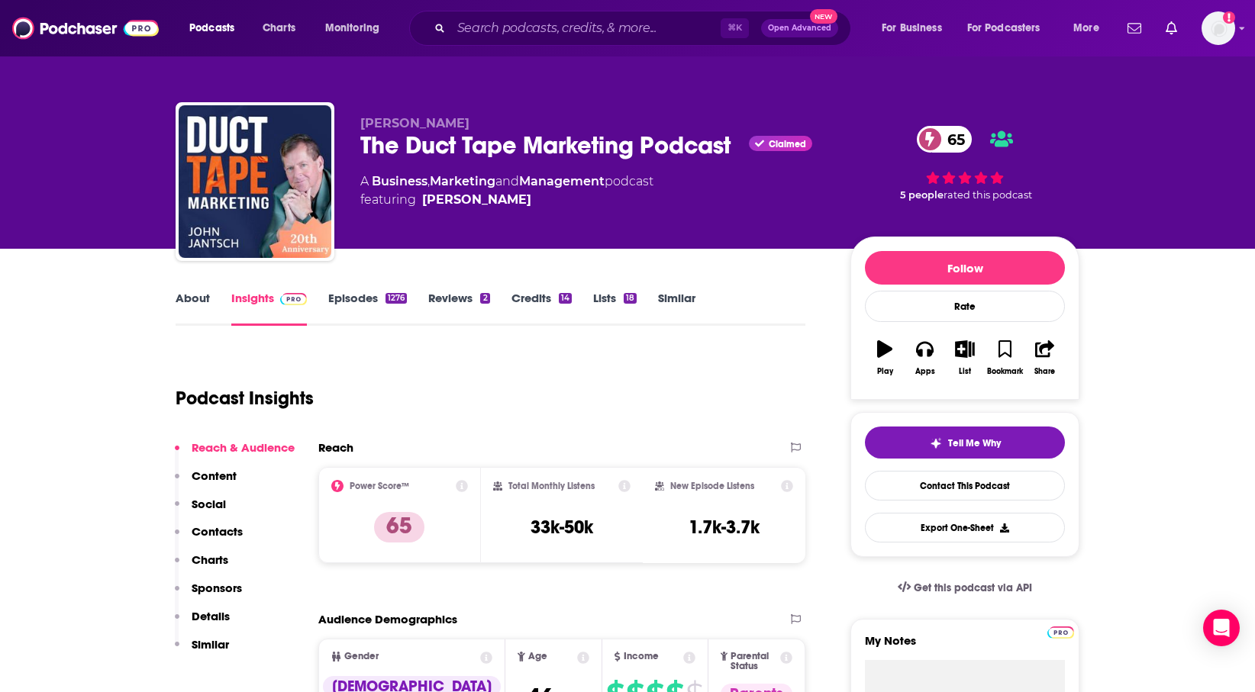
click at [595, 40] on div "⌘ K Open Advanced New" at bounding box center [630, 28] width 442 height 35
click at [589, 25] on input "Search podcasts, credits, & more..." at bounding box center [585, 28] width 269 height 24
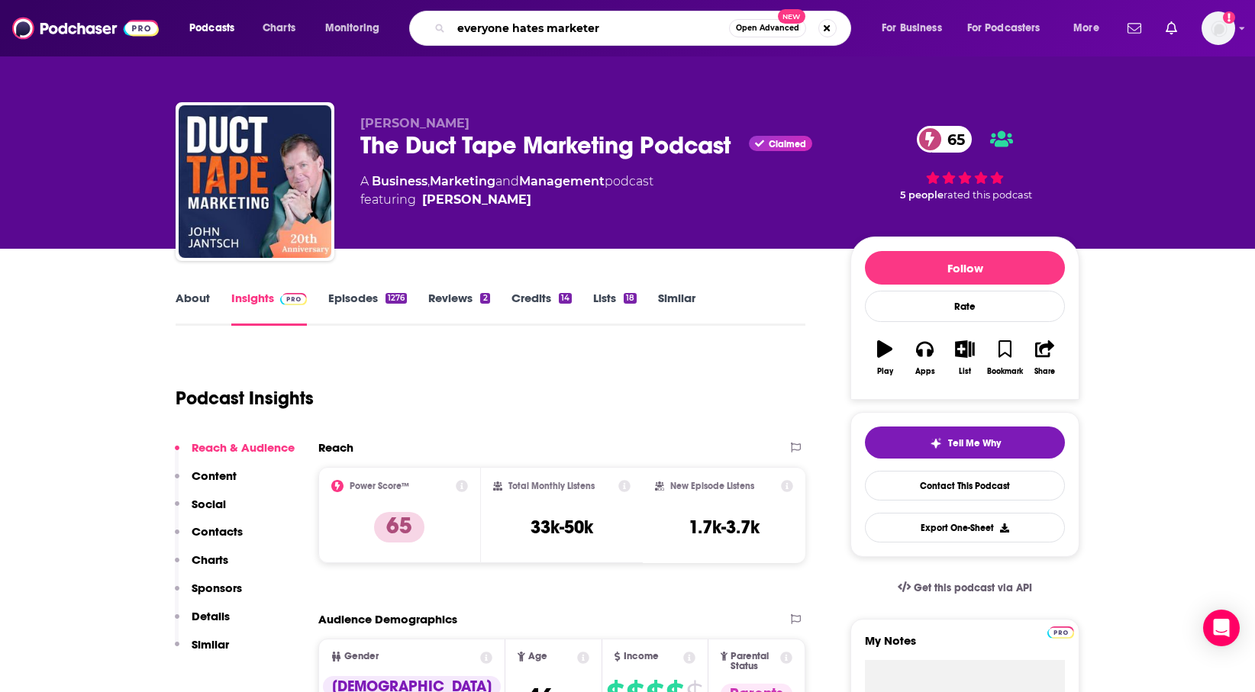
type input "everyone hates marketers"
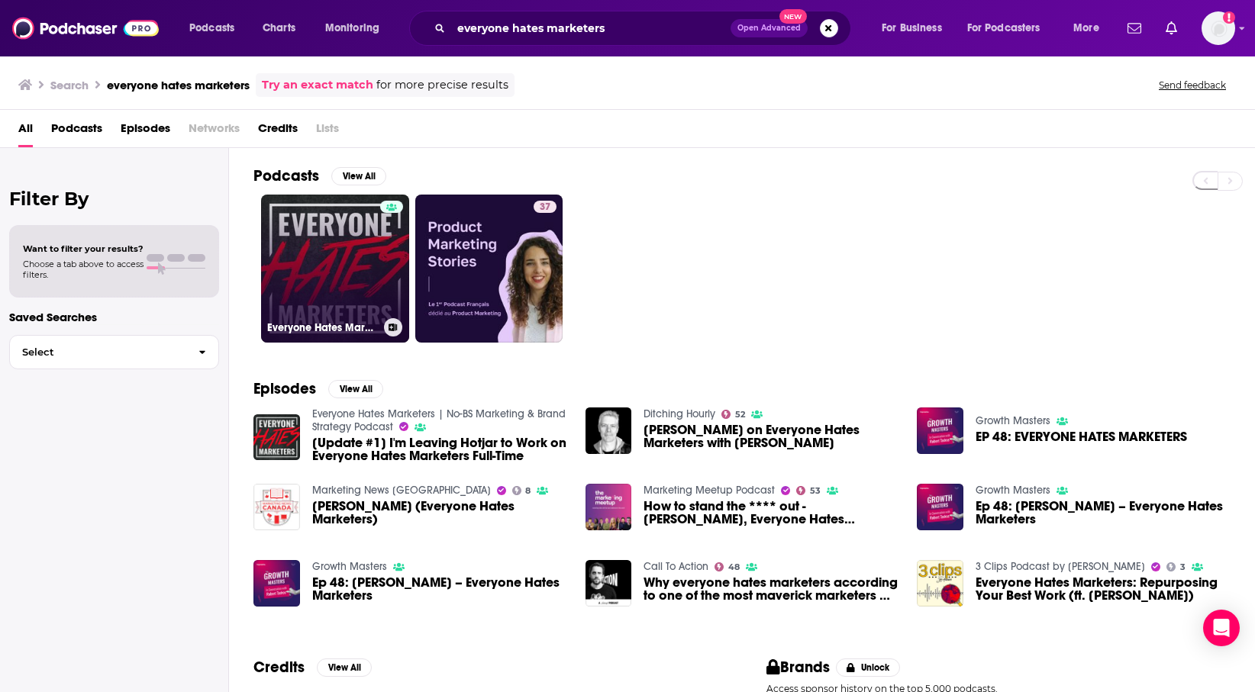
click at [321, 272] on link "Everyone Hates Marketers | No-BS Marketing & Brand Strategy Podcast" at bounding box center [335, 269] width 148 height 148
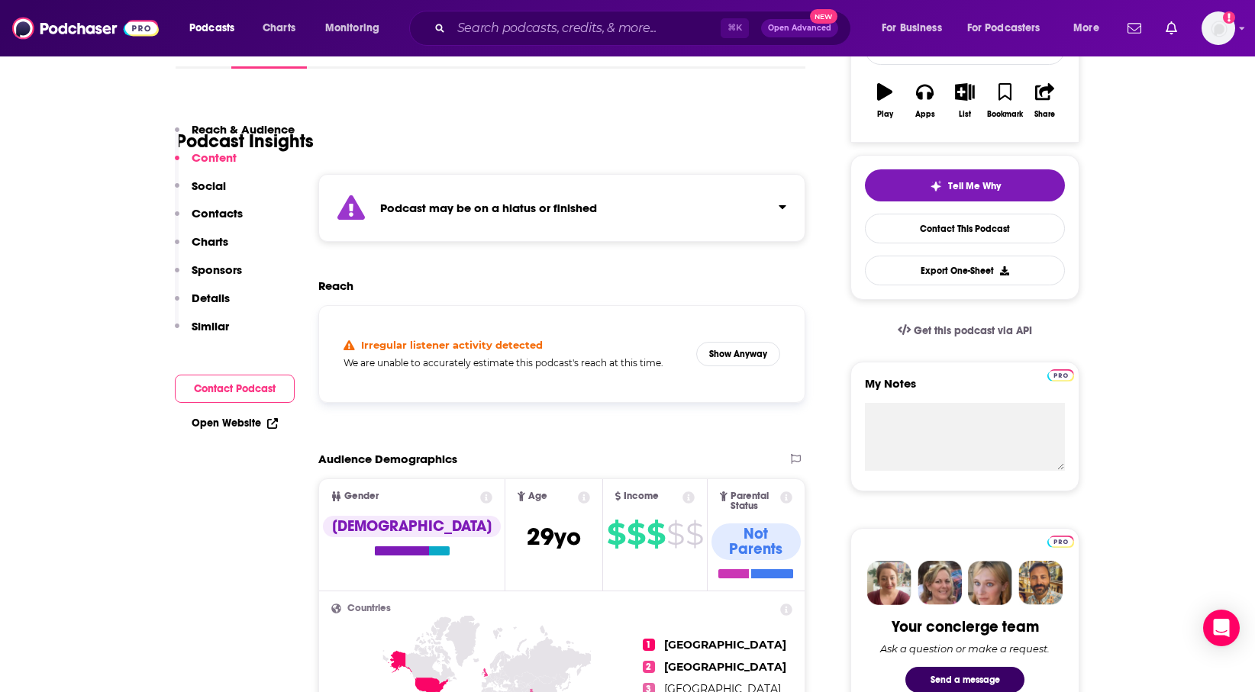
scroll to position [176, 0]
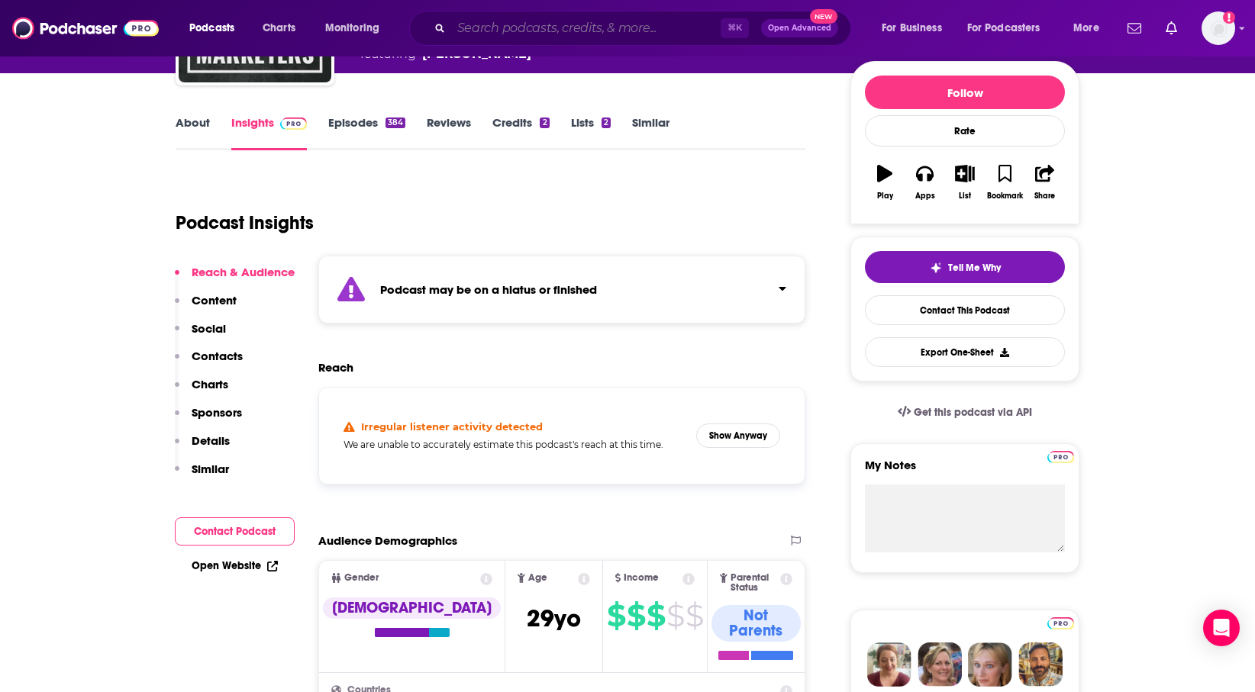
click at [637, 31] on input "Search podcasts, credits, & more..." at bounding box center [585, 28] width 269 height 24
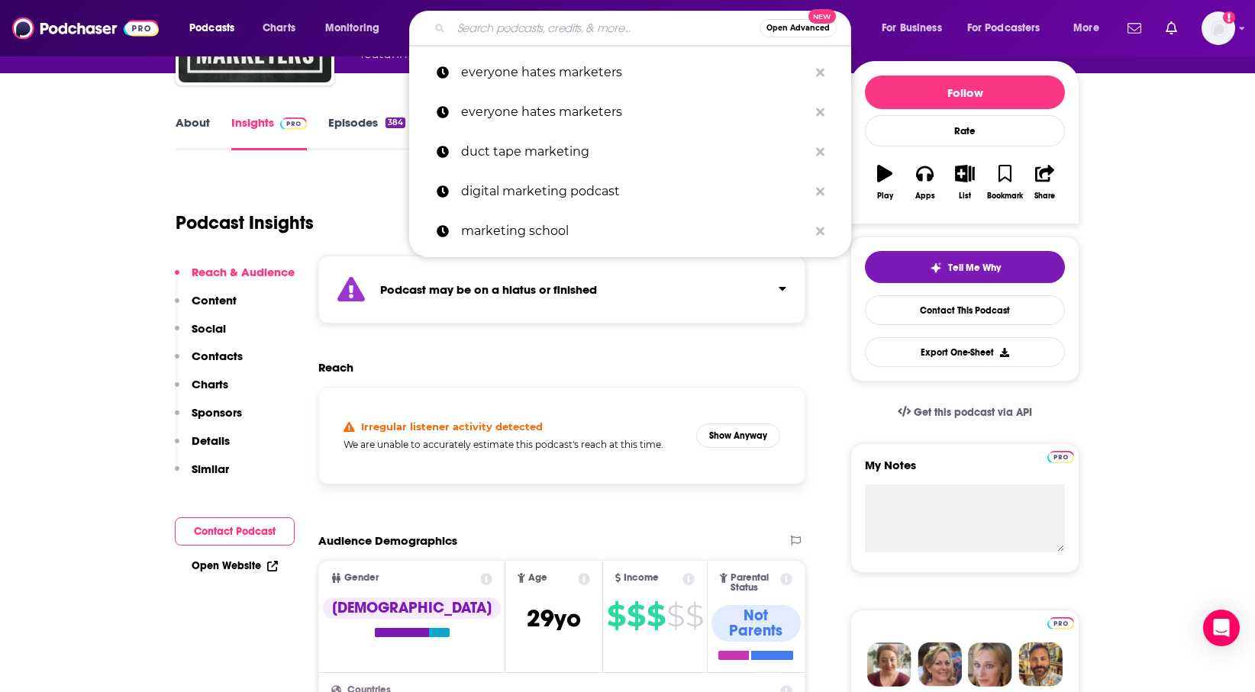
paste input "Renegade Marketers"
type input "Renegade Marketers"
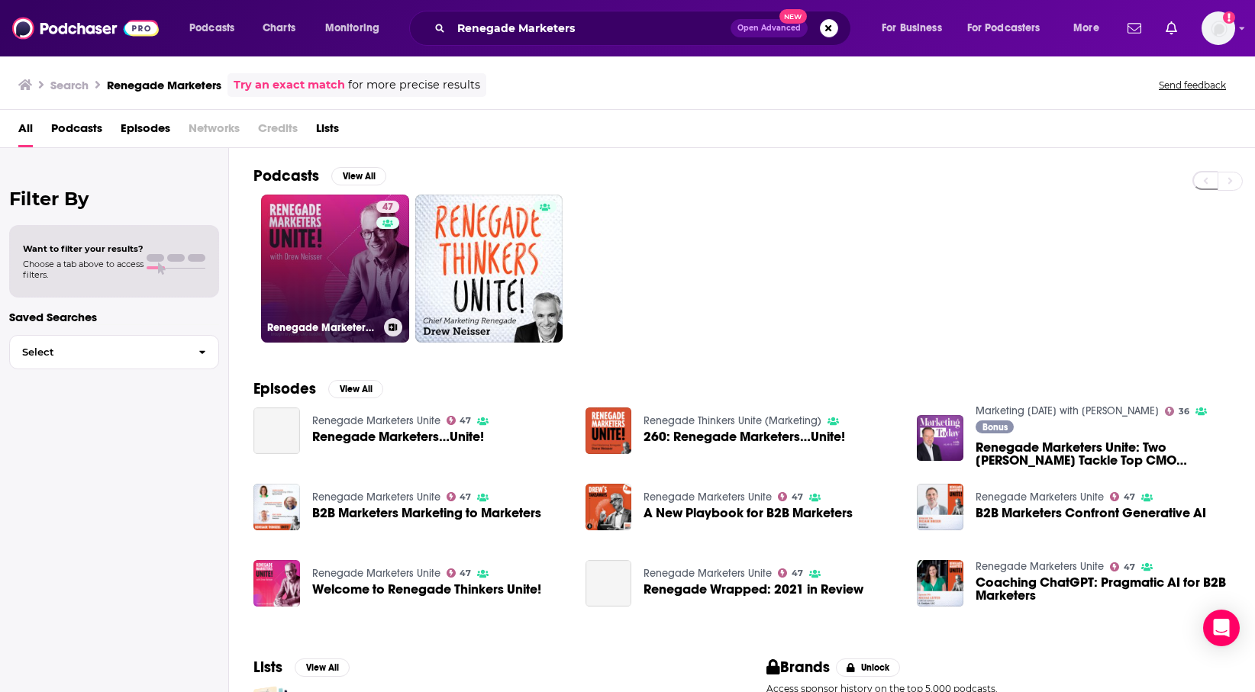
click at [361, 302] on link "47 Renegade Marketers Unite" at bounding box center [335, 269] width 148 height 148
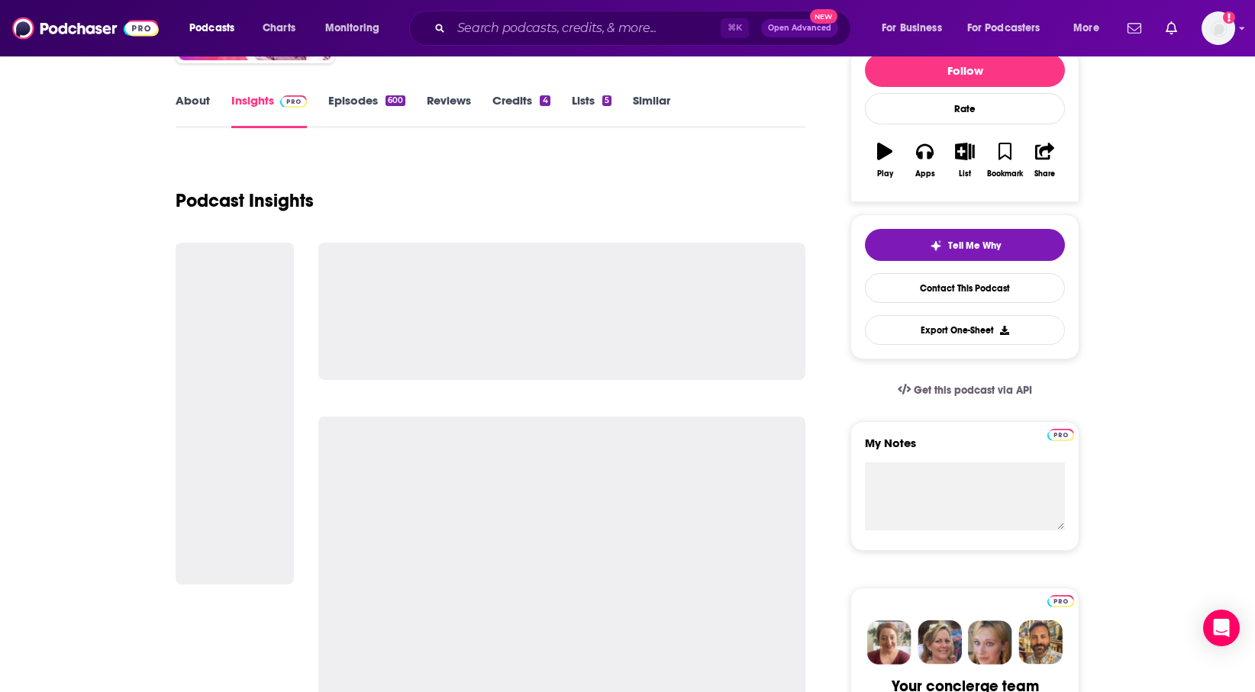
scroll to position [218, 0]
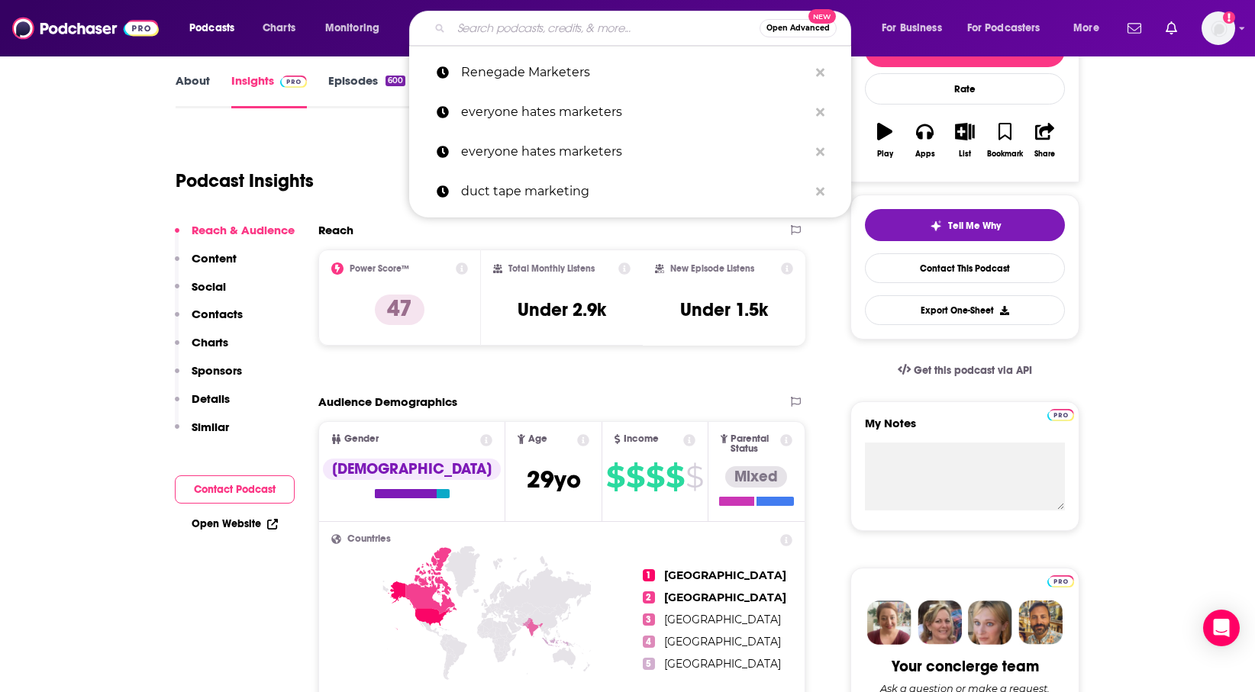
click at [676, 31] on input "Search podcasts, credits, & more..." at bounding box center [605, 28] width 308 height 24
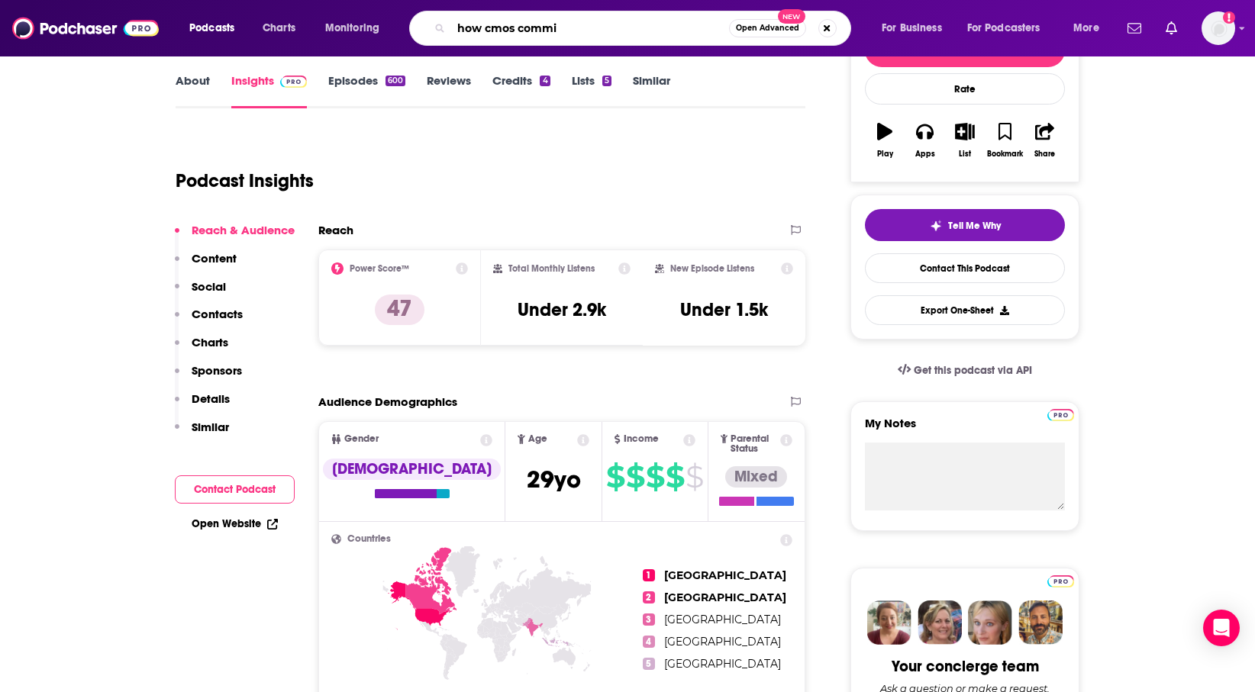
type input "how cmos commit"
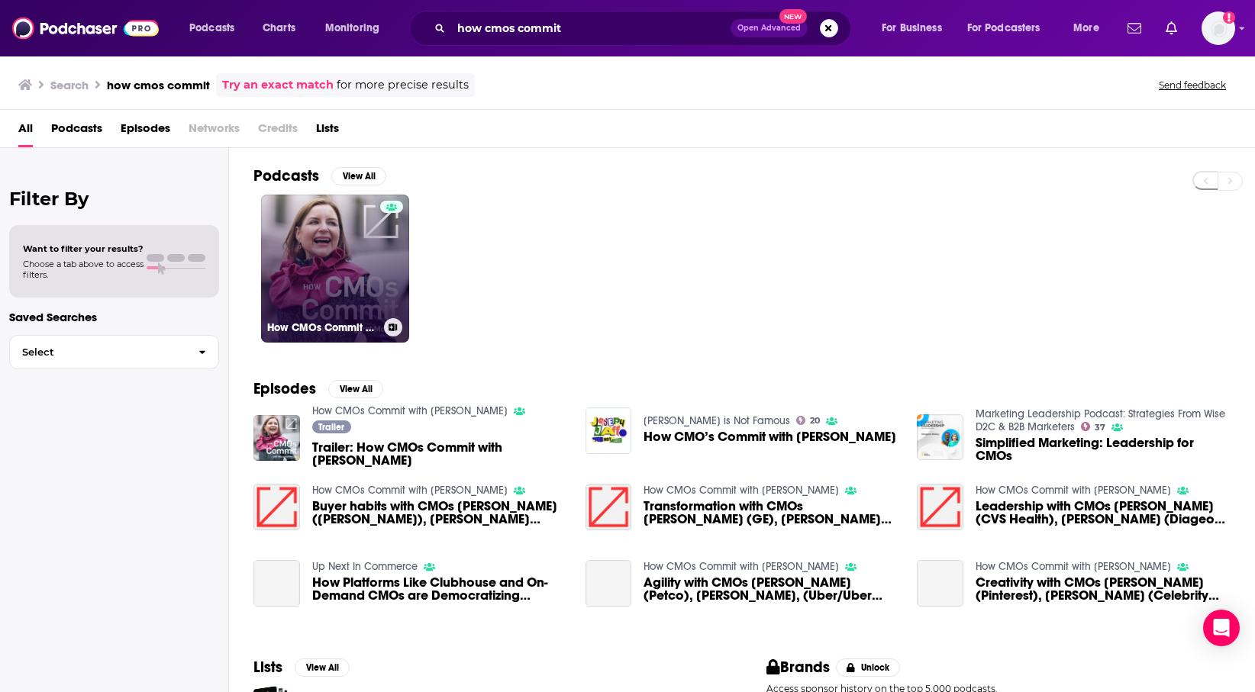
click at [314, 305] on link "How CMOs Commit with [PERSON_NAME]" at bounding box center [335, 269] width 148 height 148
